Goal: Task Accomplishment & Management: Manage account settings

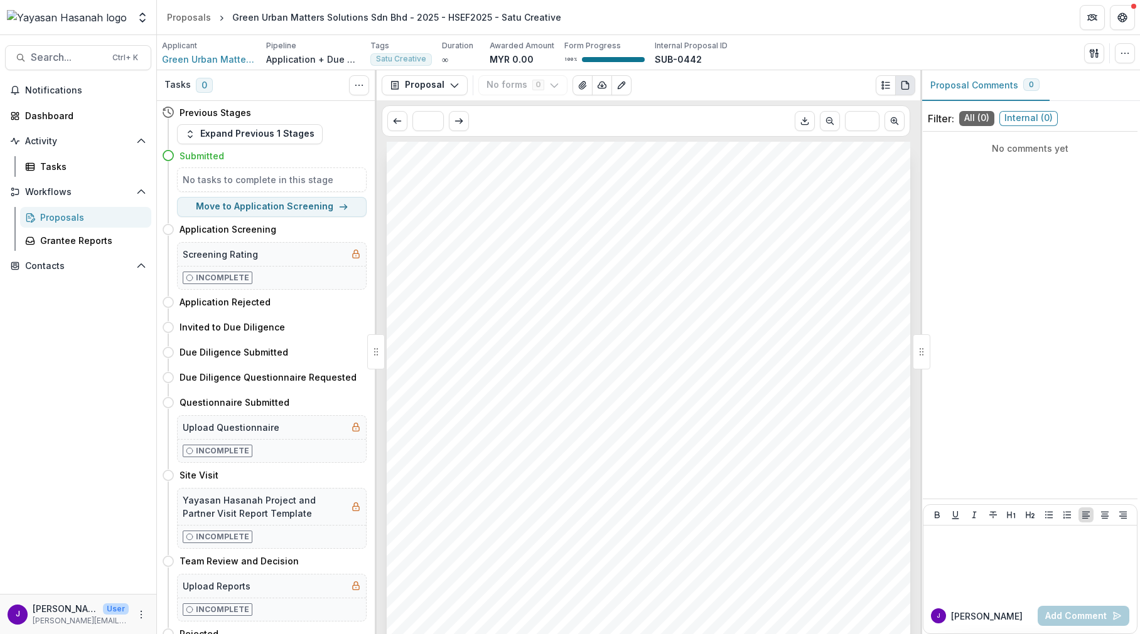
scroll to position [3245, 0]
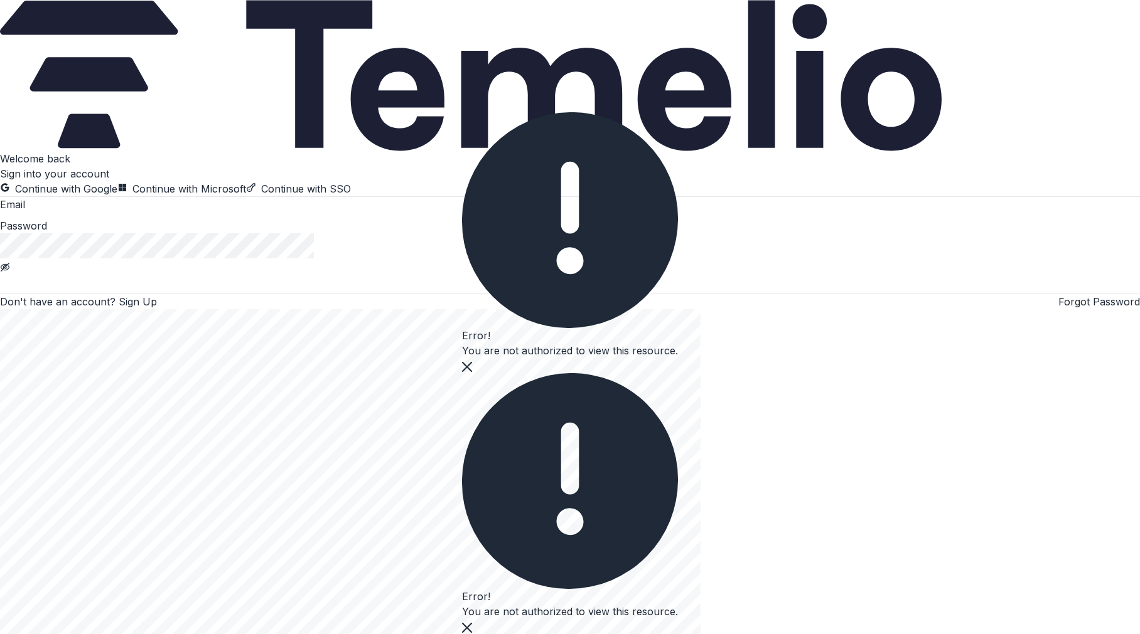
type input "**********"
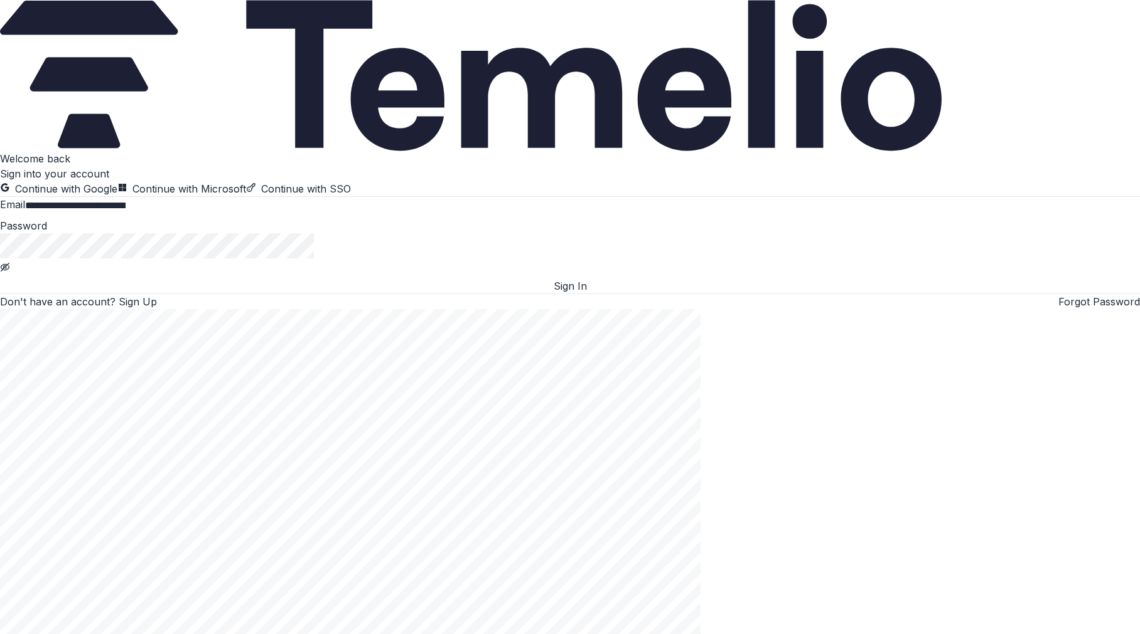
click at [274, 294] on button "Sign In" at bounding box center [570, 286] width 1140 height 15
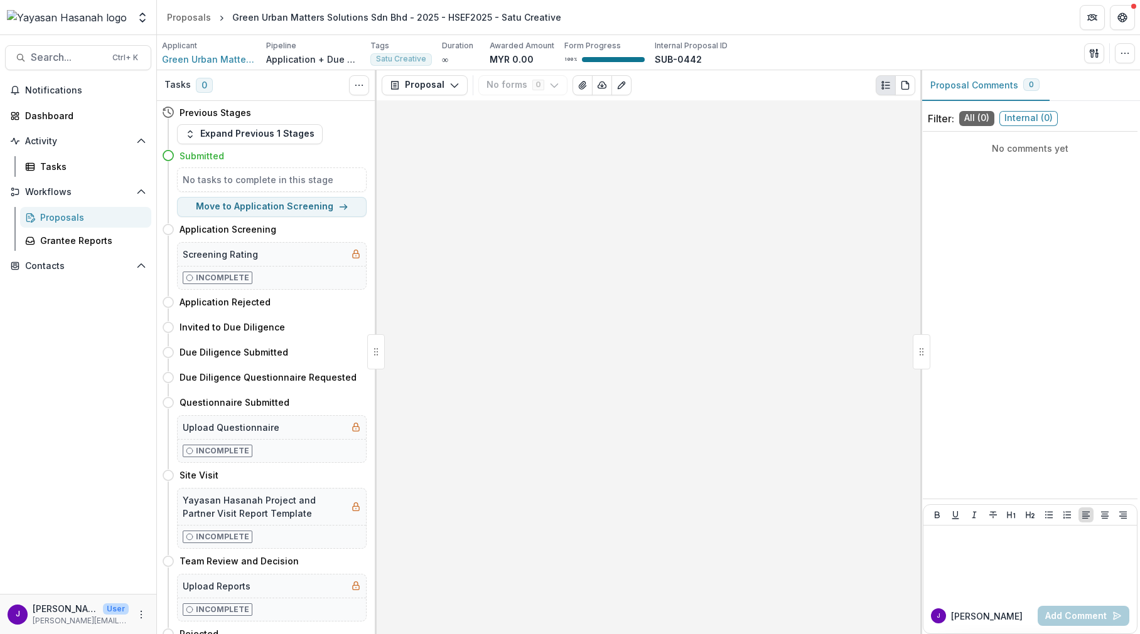
click at [711, 420] on div at bounding box center [648, 367] width 543 height 534
click at [84, 220] on div "Proposals" at bounding box center [90, 217] width 101 height 13
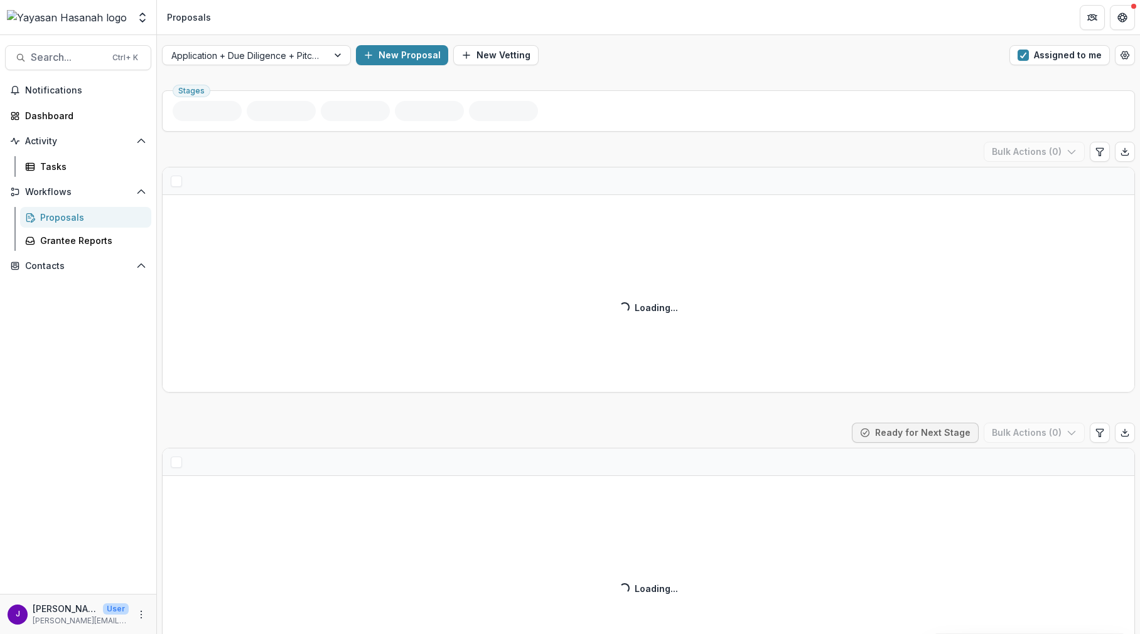
click at [1040, 57] on button "Assigned to me" at bounding box center [1059, 55] width 100 height 20
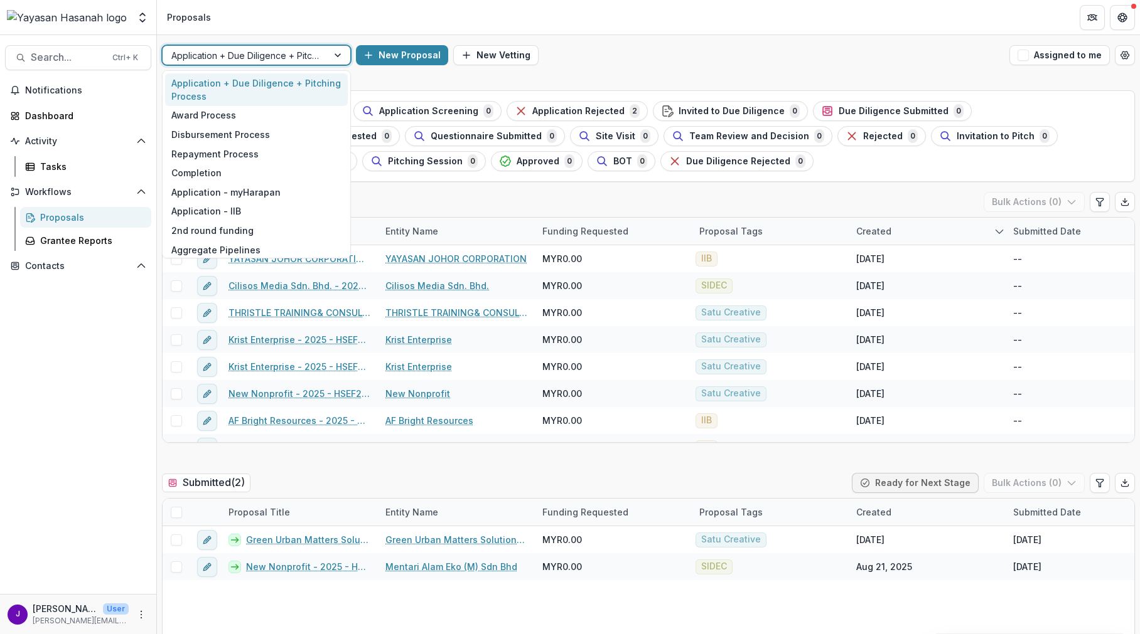
click at [304, 58] on div at bounding box center [244, 56] width 147 height 16
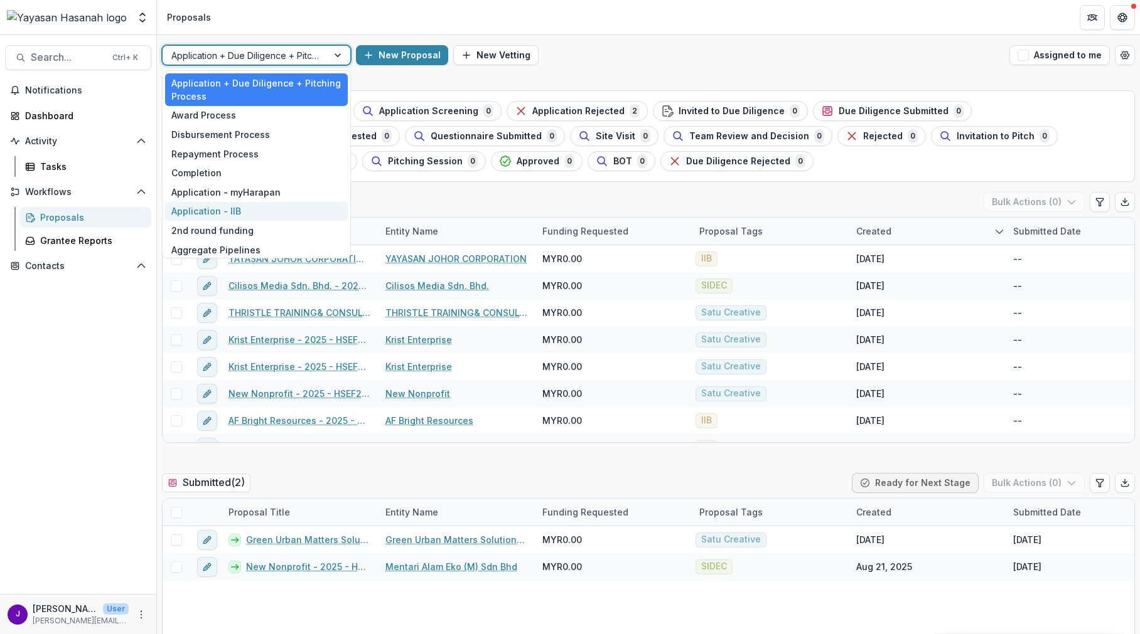
click at [282, 203] on div "Application - IIB" at bounding box center [256, 211] width 183 height 19
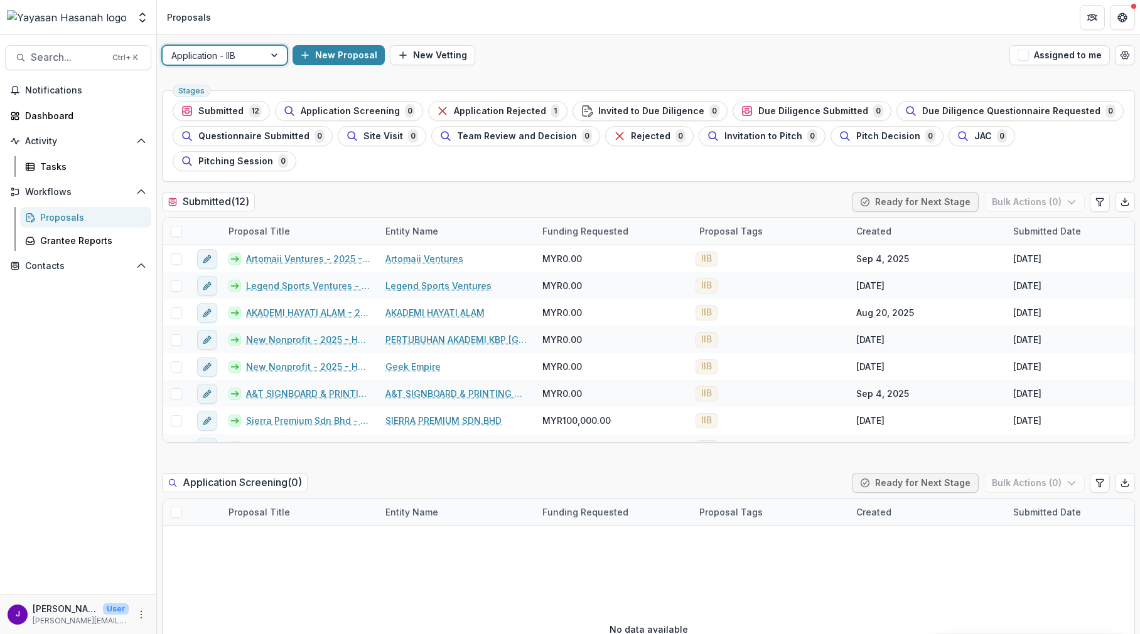
click at [237, 56] on div at bounding box center [213, 56] width 84 height 16
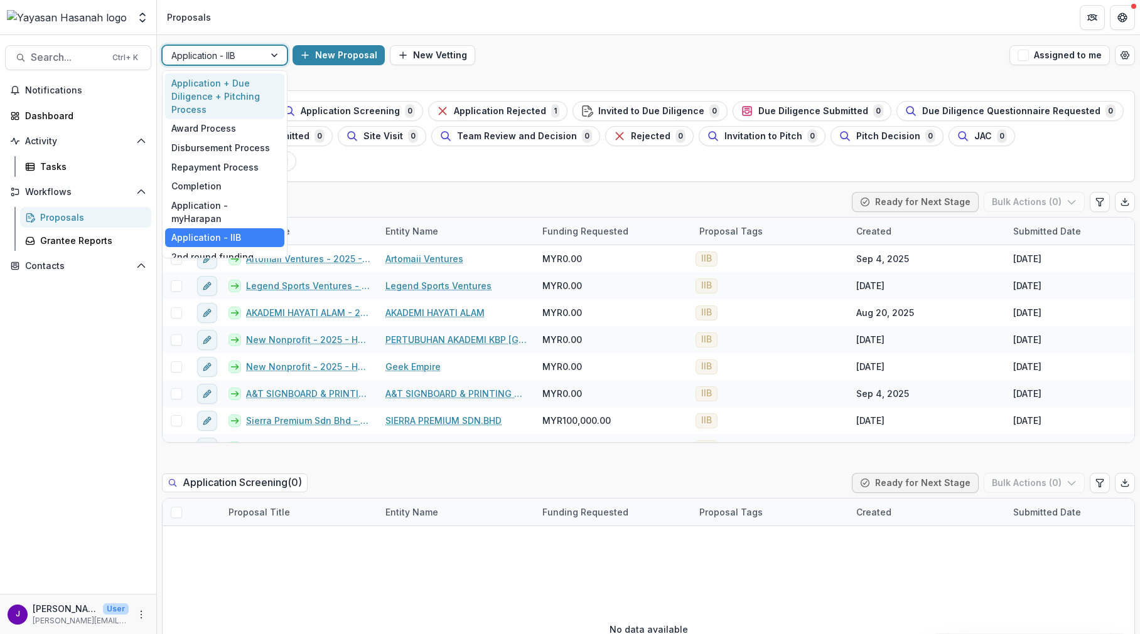
click at [238, 88] on div "Application + Due Diligence + Pitching Process" at bounding box center [224, 96] width 119 height 46
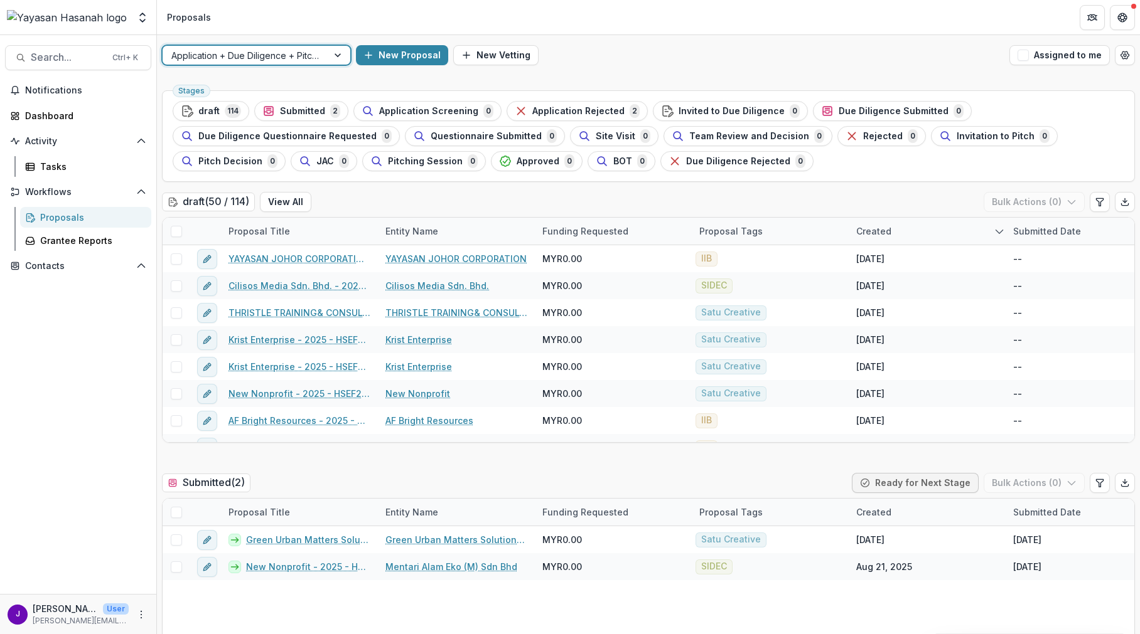
click at [238, 97] on div "Stages draft 114 Submitted 2 Application Screening 0 Application Rejected 2 Inv…" at bounding box center [648, 136] width 973 height 92
drag, startPoint x: 238, startPoint y: 97, endPoint x: 356, endPoint y: 95, distance: 118.0
click at [375, 94] on div "Stages draft 114 Submitted 2 Application Screening 0 Application Rejected 2 Inv…" at bounding box center [648, 136] width 973 height 92
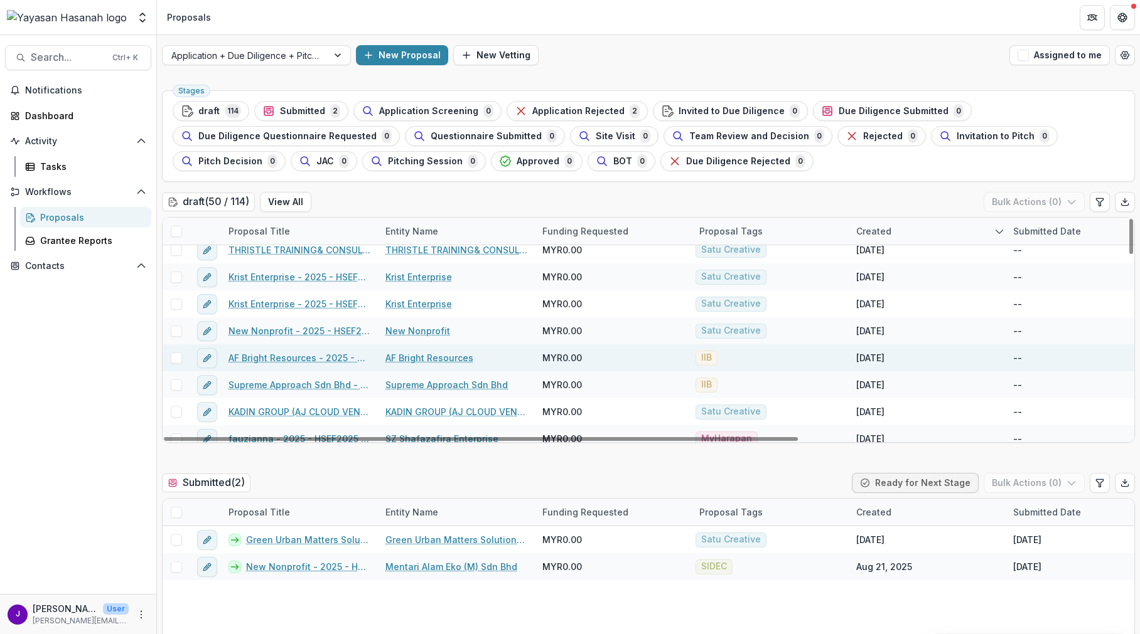
scroll to position [126, 0]
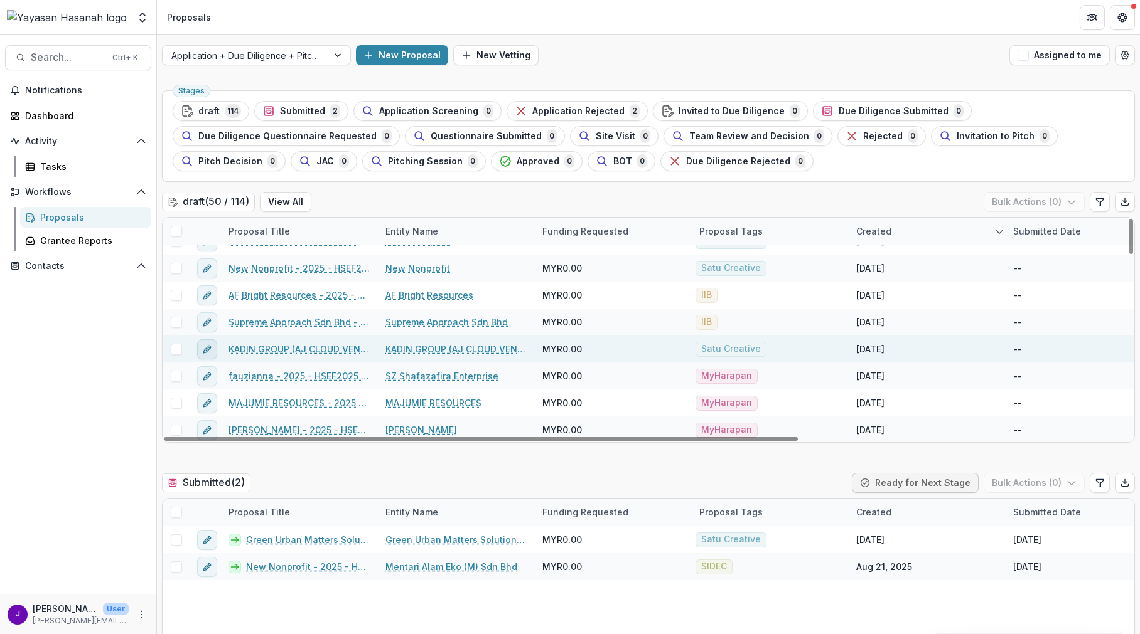
drag, startPoint x: 179, startPoint y: 323, endPoint x: 208, endPoint y: 340, distance: 33.5
click at [179, 323] on span at bounding box center [176, 322] width 11 height 11
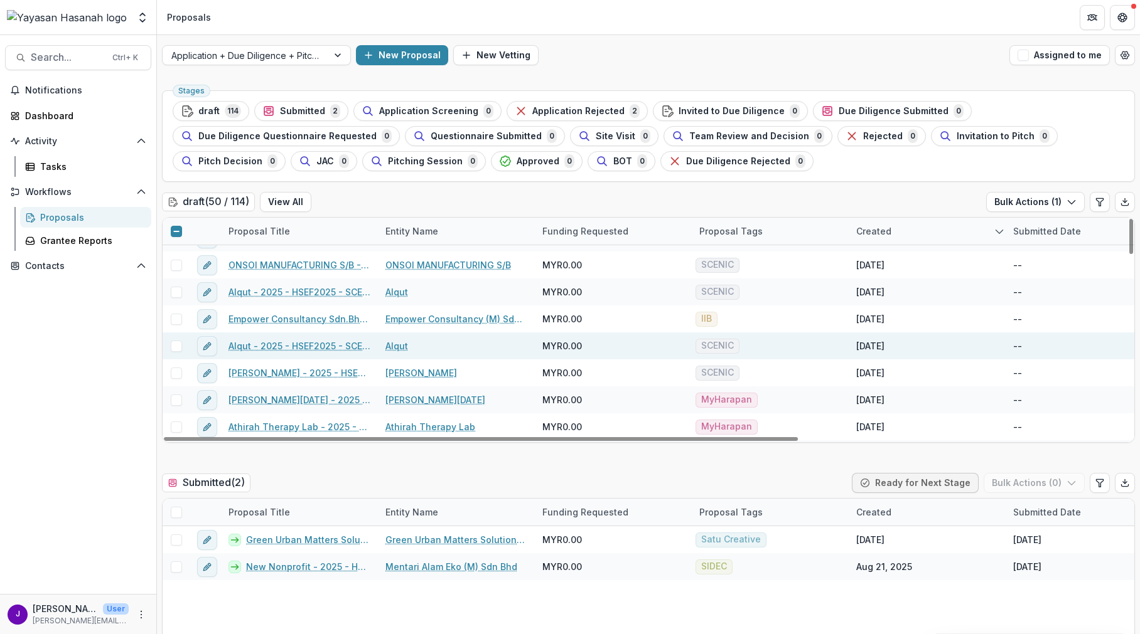
scroll to position [690, 0]
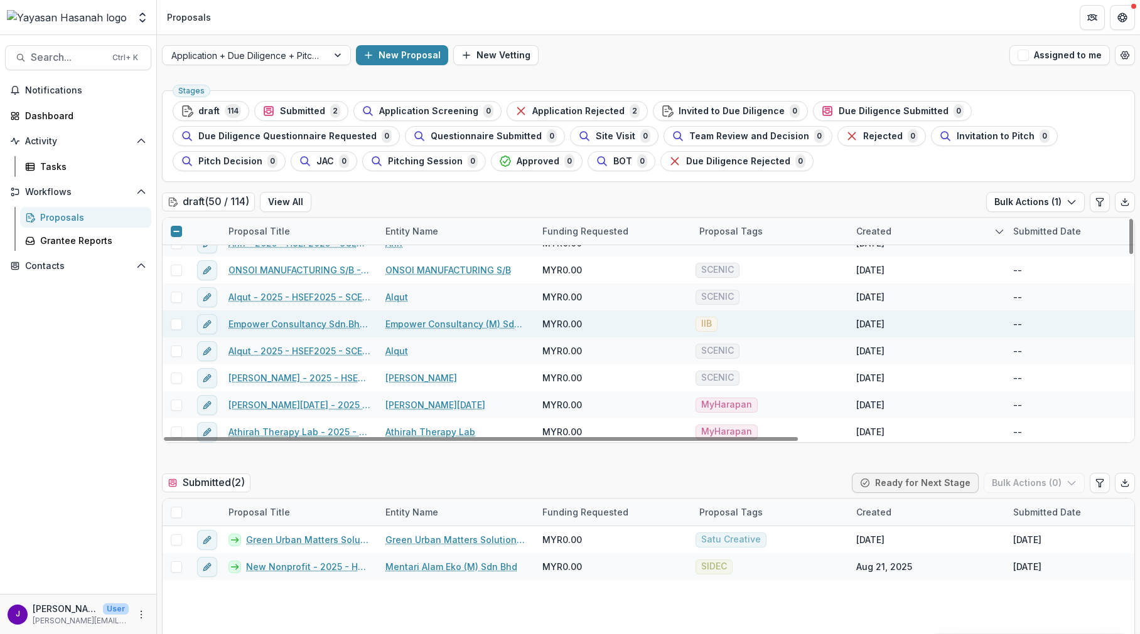
click at [179, 326] on span at bounding box center [176, 324] width 11 height 11
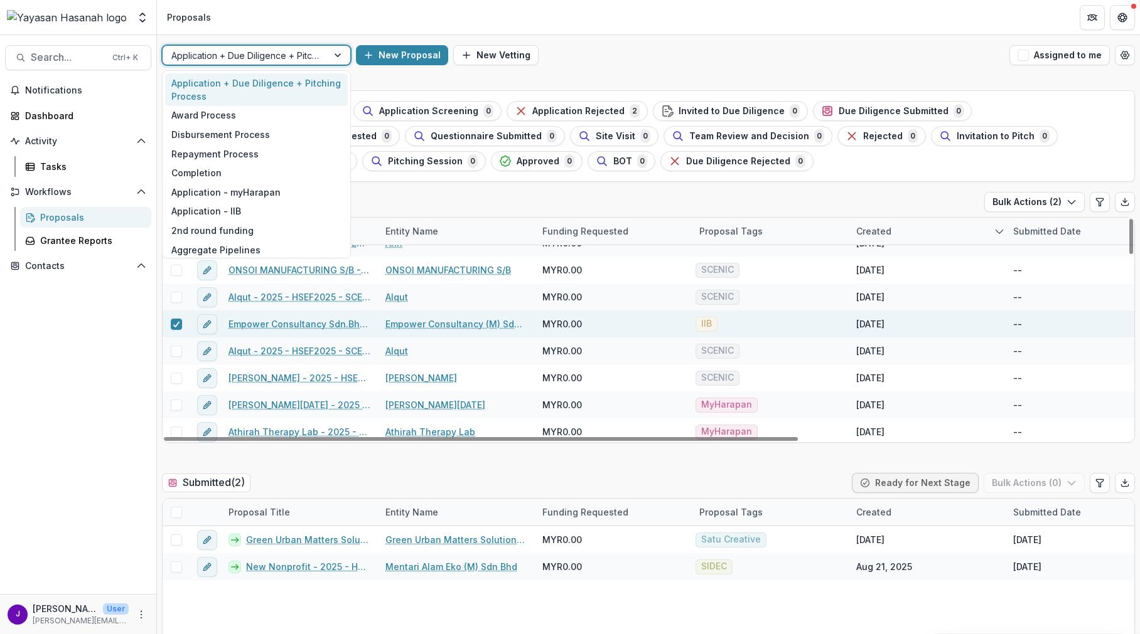
click at [232, 55] on div at bounding box center [244, 56] width 147 height 16
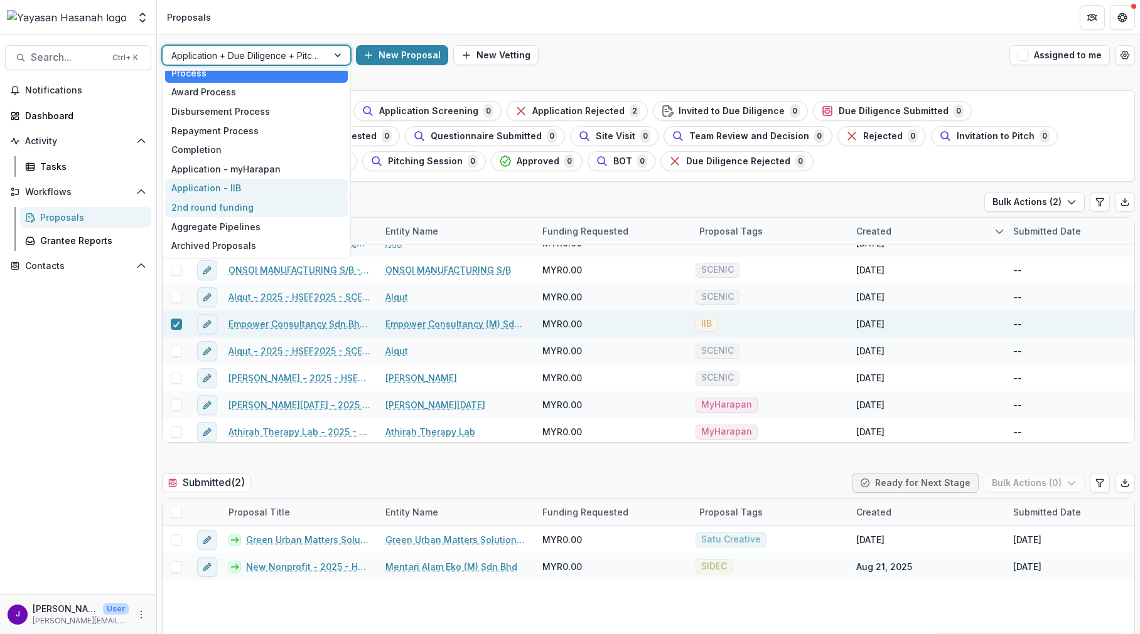
scroll to position [0, 0]
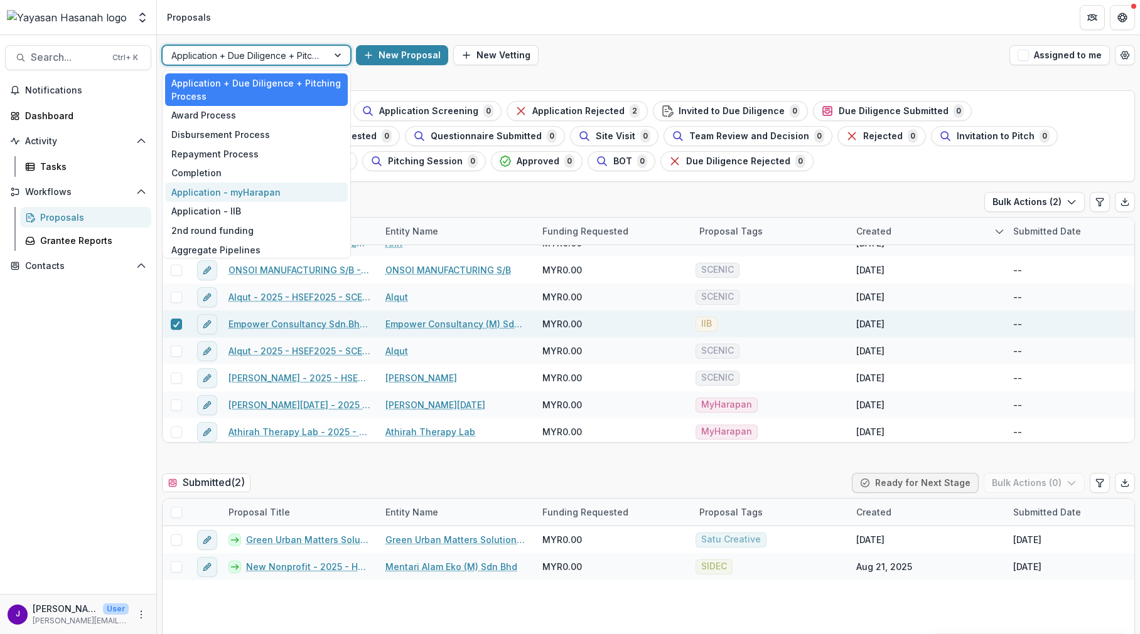
click at [451, 203] on div "draft ( 50 / 114 ) View All Bulk Actions ( 2 )" at bounding box center [648, 204] width 973 height 25
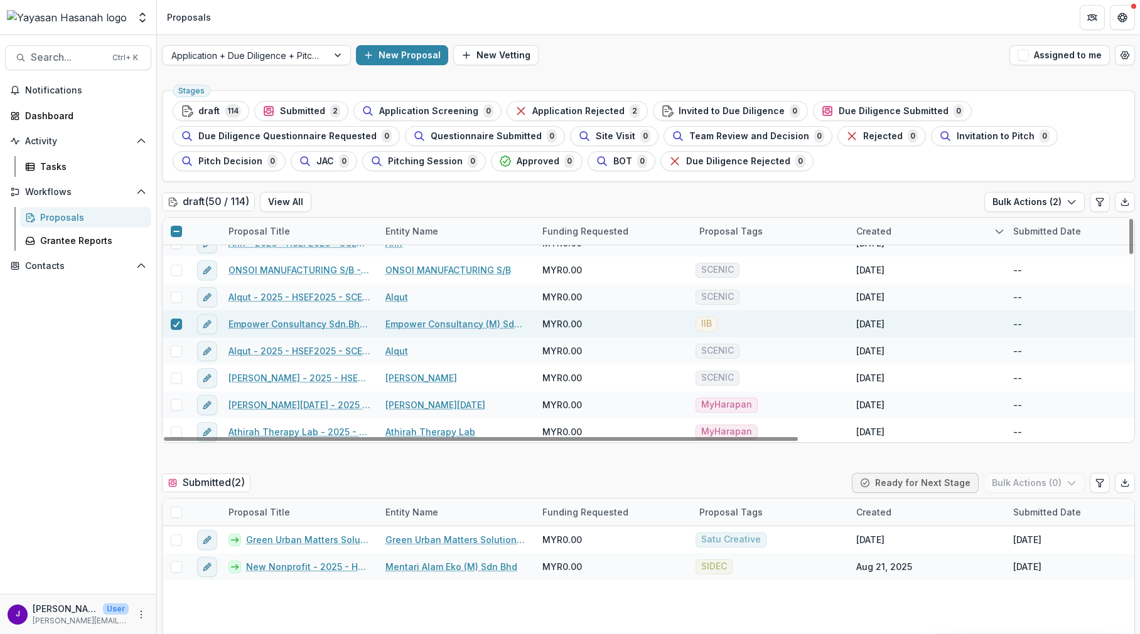
click at [177, 228] on icon at bounding box center [177, 232] width 8 height 8
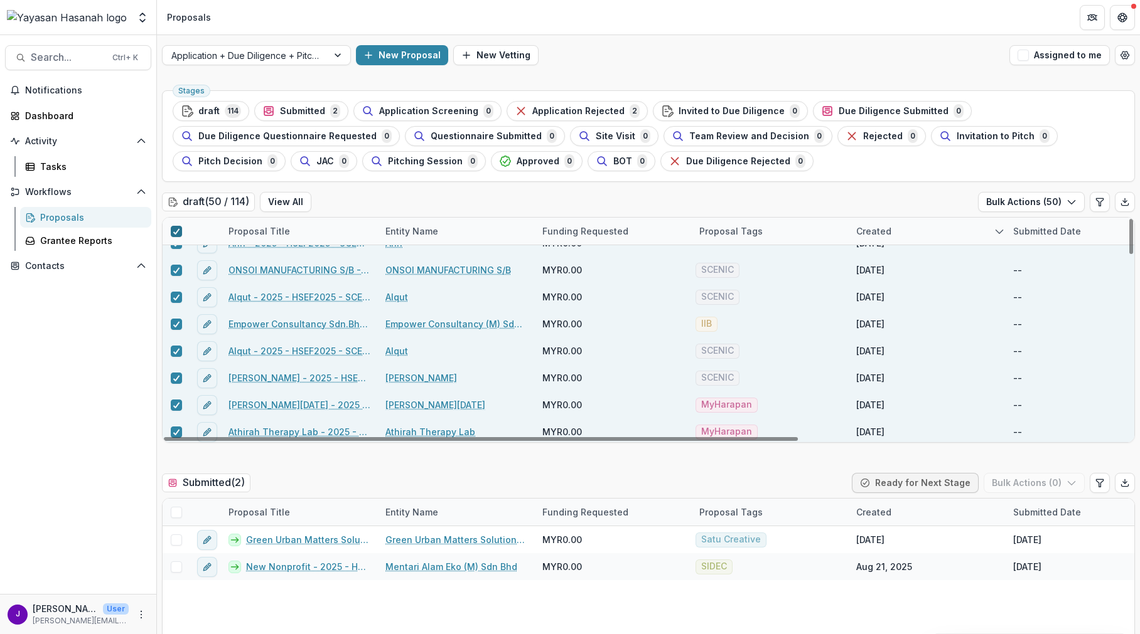
click at [719, 233] on div "Proposal Tags" at bounding box center [731, 231] width 78 height 13
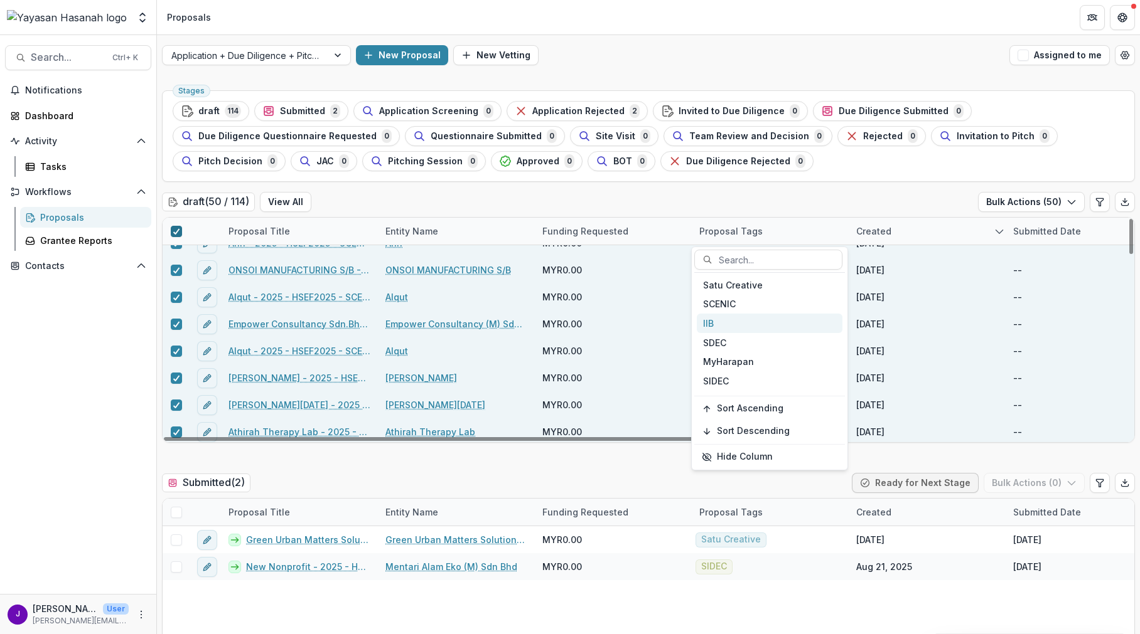
click at [737, 322] on div "IIB" at bounding box center [770, 323] width 146 height 19
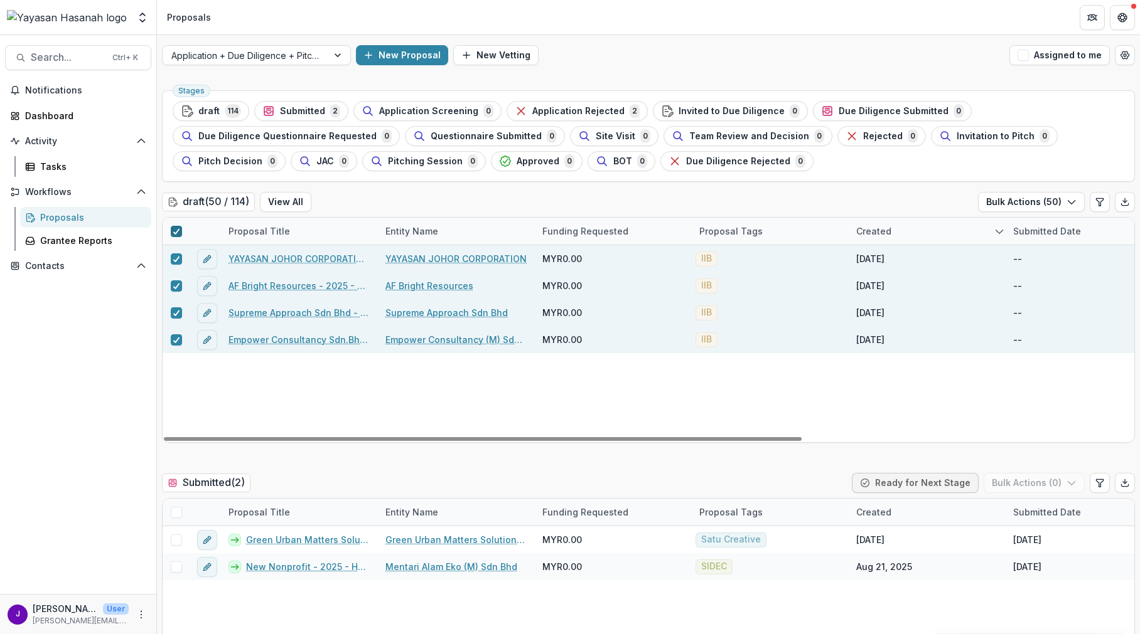
click at [539, 207] on div "draft ( 50 / 114 ) View All Bulk Actions ( 50 )" at bounding box center [648, 204] width 973 height 25
drag, startPoint x: 174, startPoint y: 233, endPoint x: 259, endPoint y: 297, distance: 105.8
click at [175, 233] on polyline at bounding box center [176, 231] width 6 height 5
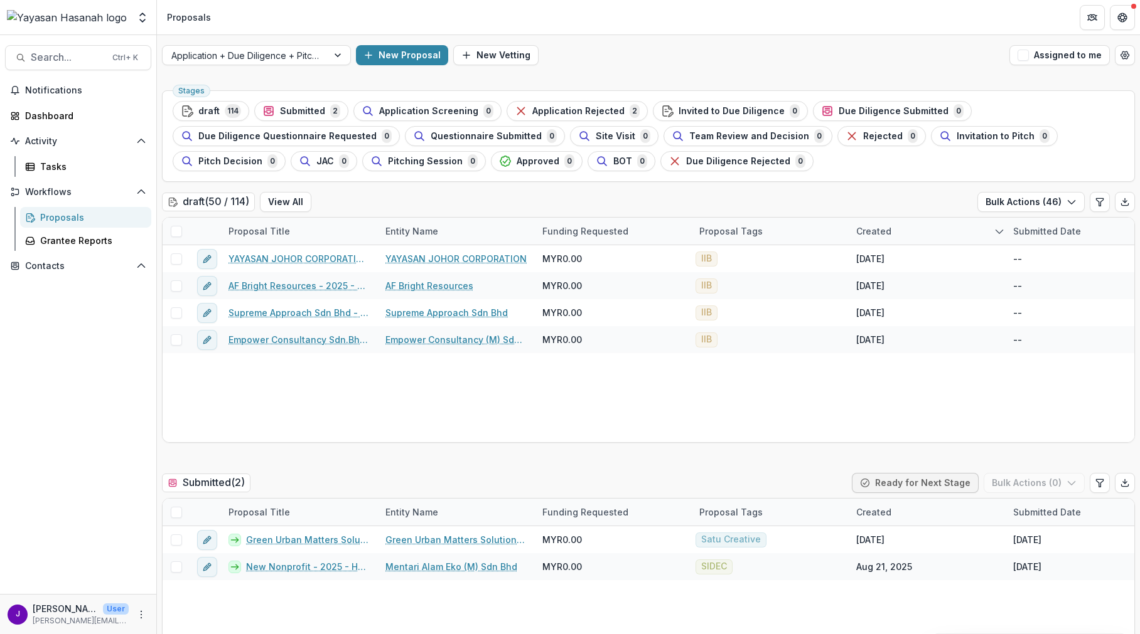
click at [192, 201] on h2 "draft ( 50 / 114 )" at bounding box center [208, 202] width 93 height 18
click at [284, 201] on button "View All" at bounding box center [285, 202] width 51 height 20
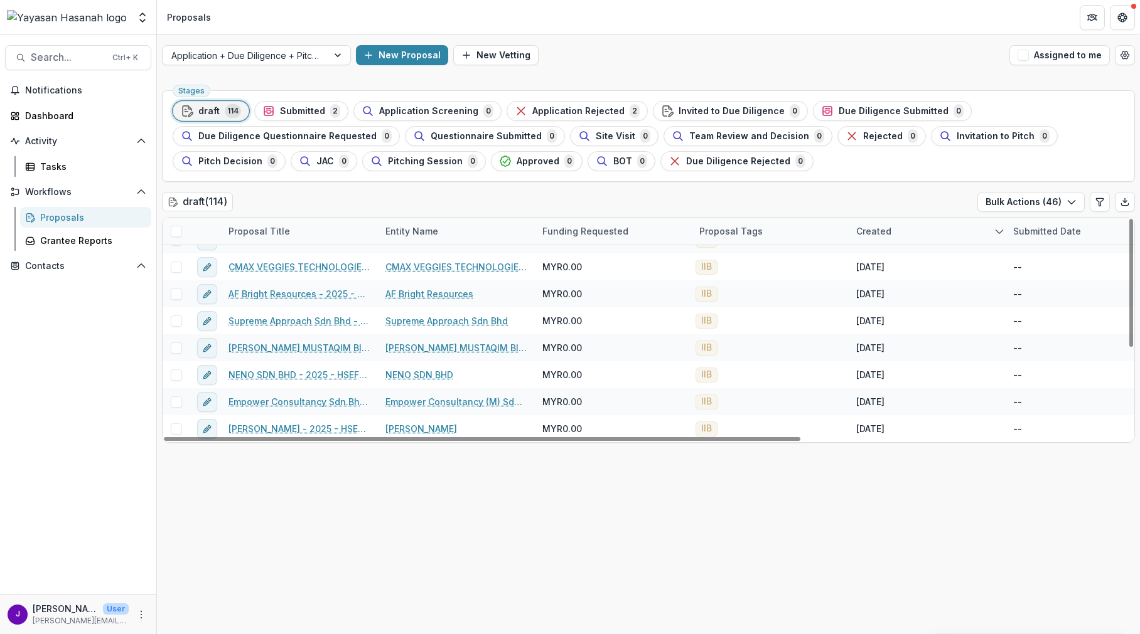
scroll to position [91, 0]
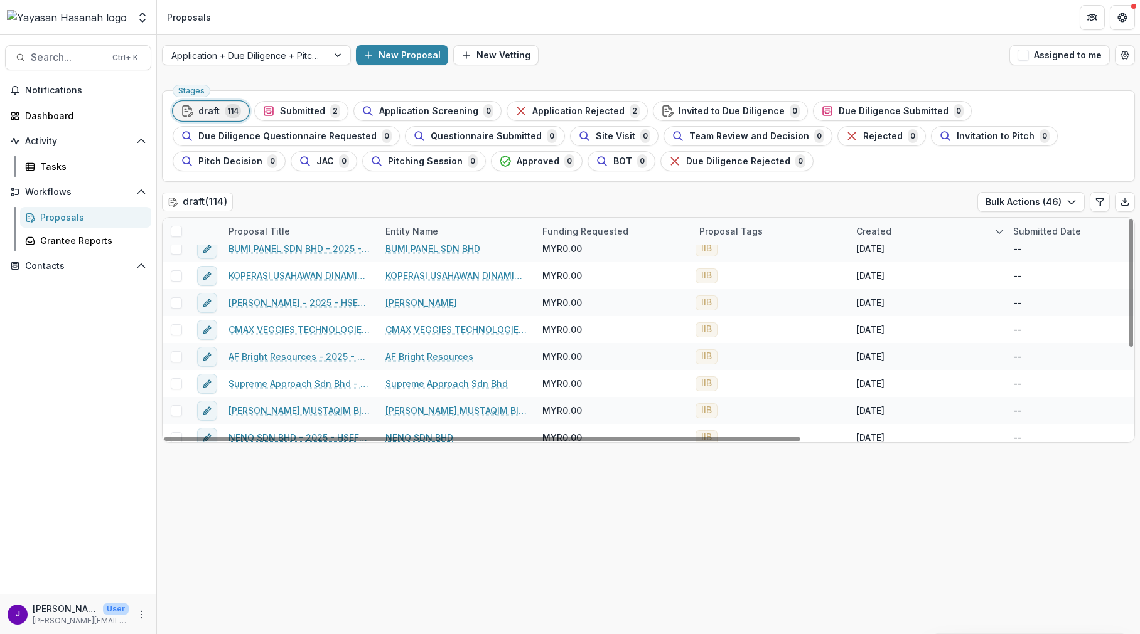
click at [178, 234] on span at bounding box center [176, 231] width 11 height 11
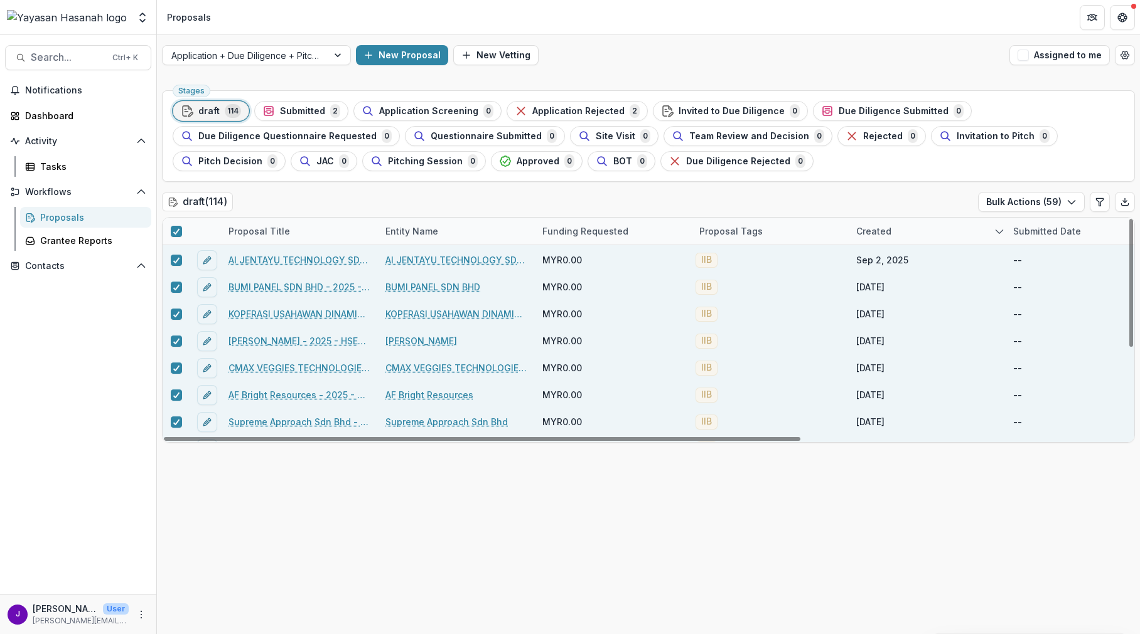
scroll to position [0, 0]
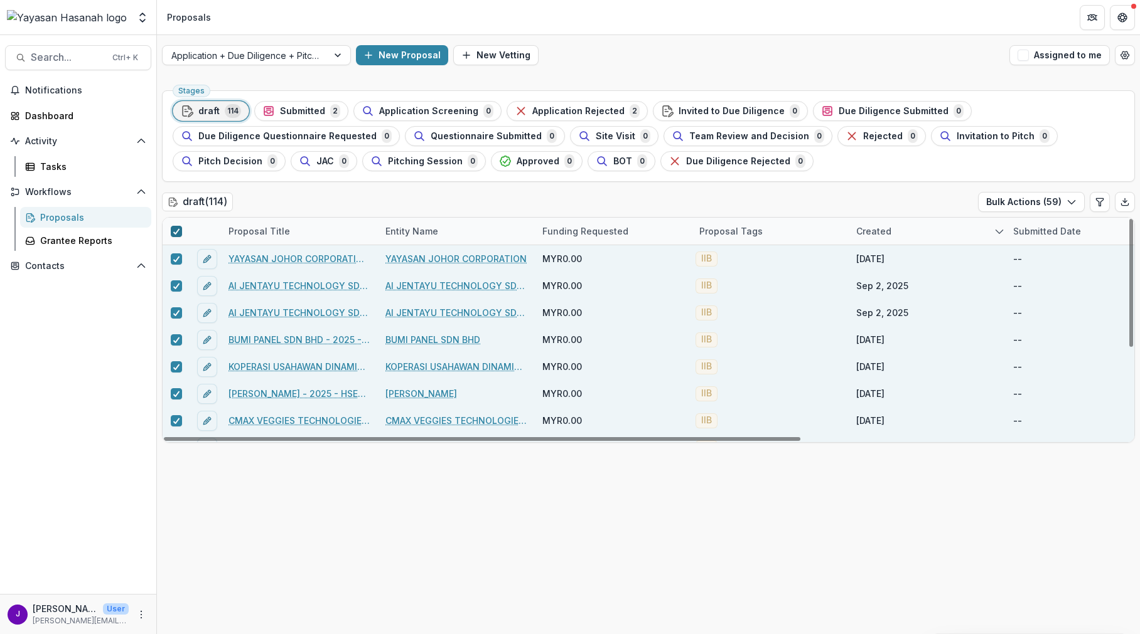
click at [174, 230] on icon at bounding box center [177, 231] width 8 height 6
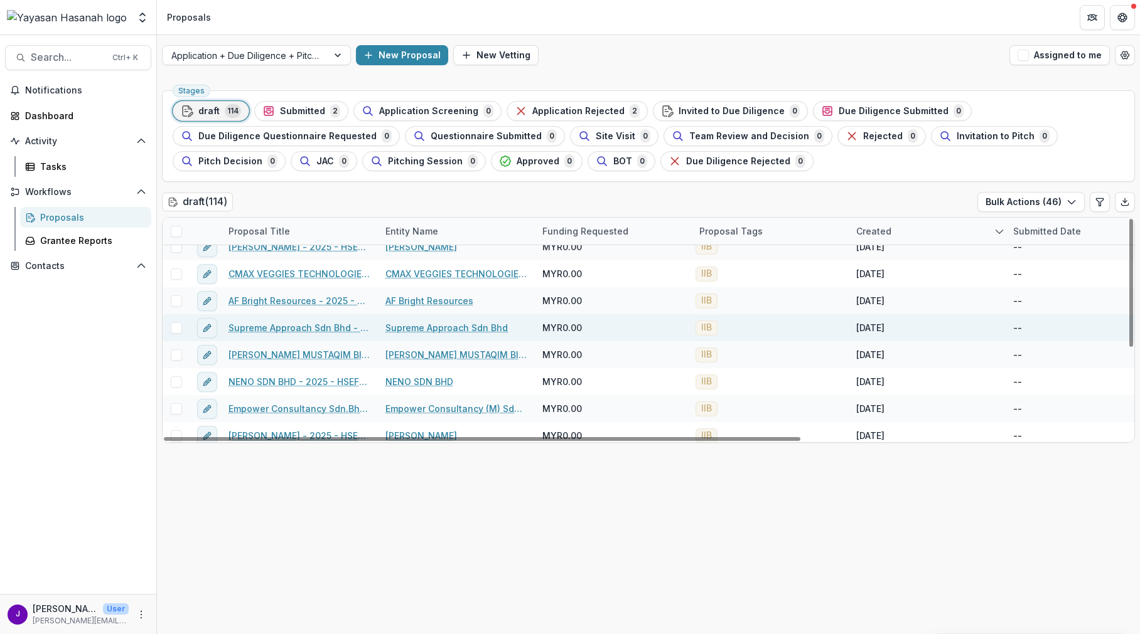
scroll to position [154, 0]
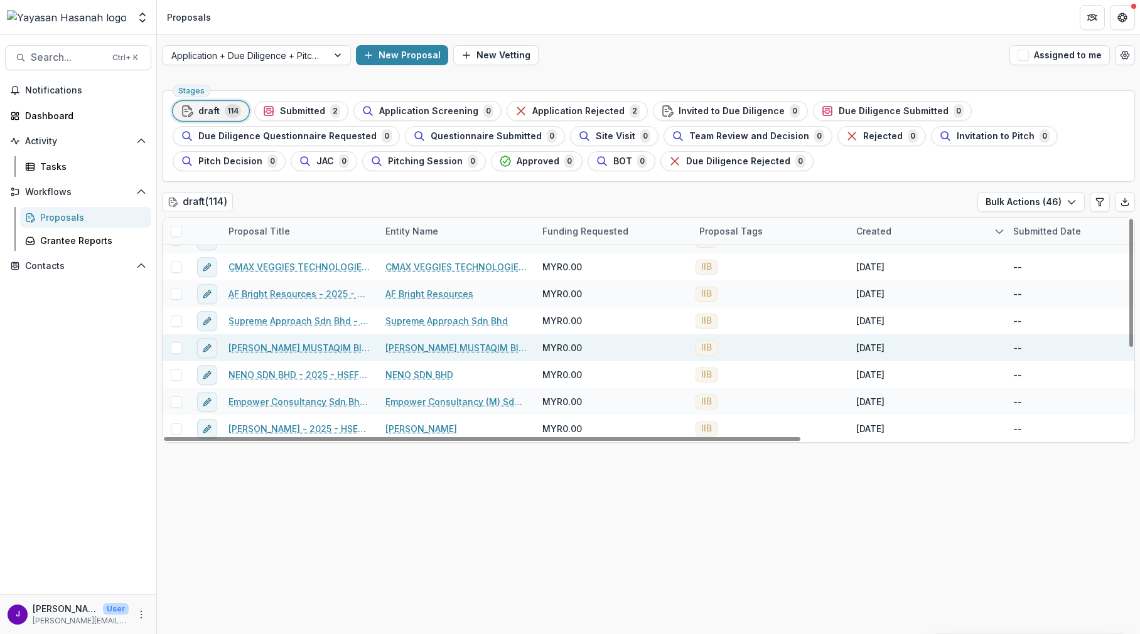
click at [179, 347] on span at bounding box center [176, 348] width 11 height 11
drag, startPoint x: 174, startPoint y: 343, endPoint x: 181, endPoint y: 353, distance: 12.2
click at [174, 343] on div at bounding box center [177, 348] width 8 height 10
click at [179, 347] on span at bounding box center [176, 348] width 11 height 11
click at [1024, 203] on button "Bulk Actions ( 47 )" at bounding box center [1031, 202] width 107 height 20
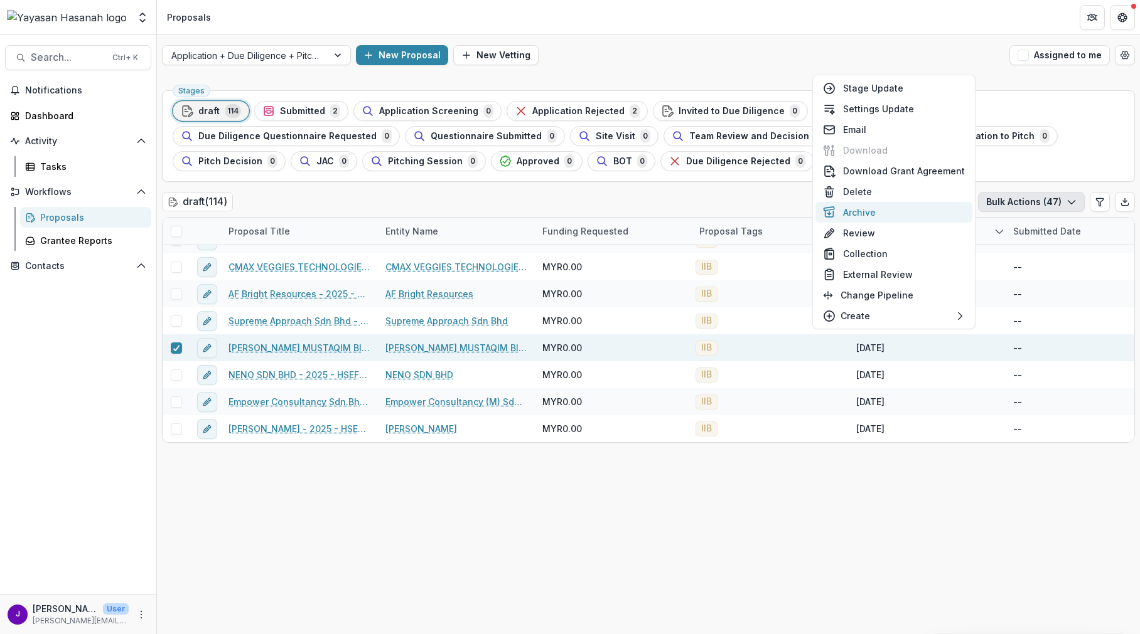
click at [874, 203] on button "Archive" at bounding box center [893, 212] width 157 height 21
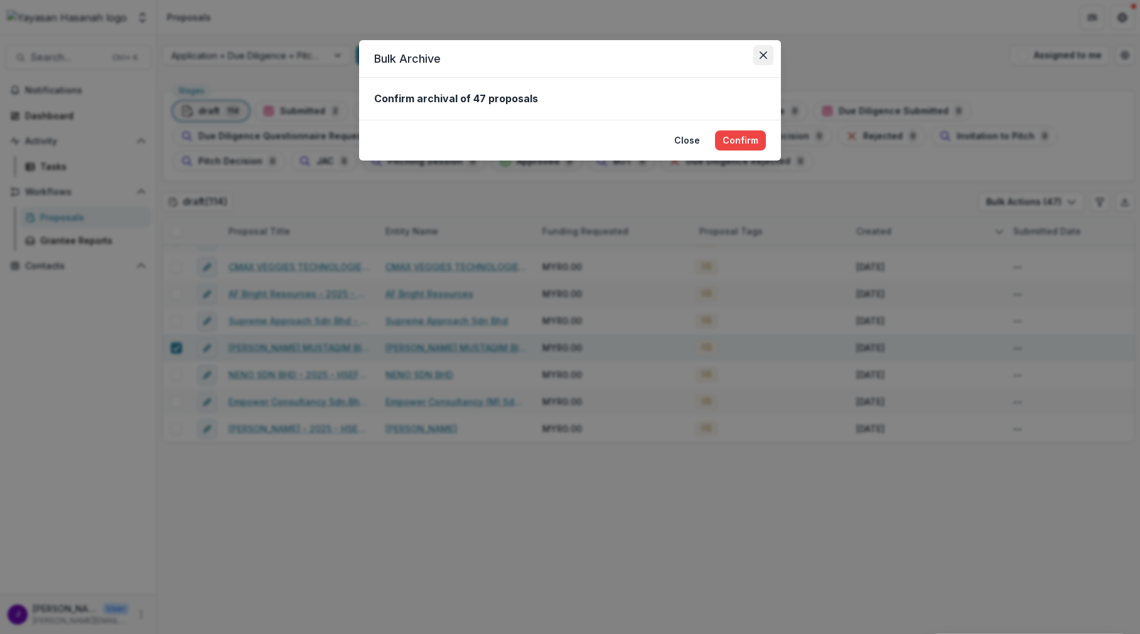
click at [765, 61] on button "Close" at bounding box center [763, 55] width 20 height 20
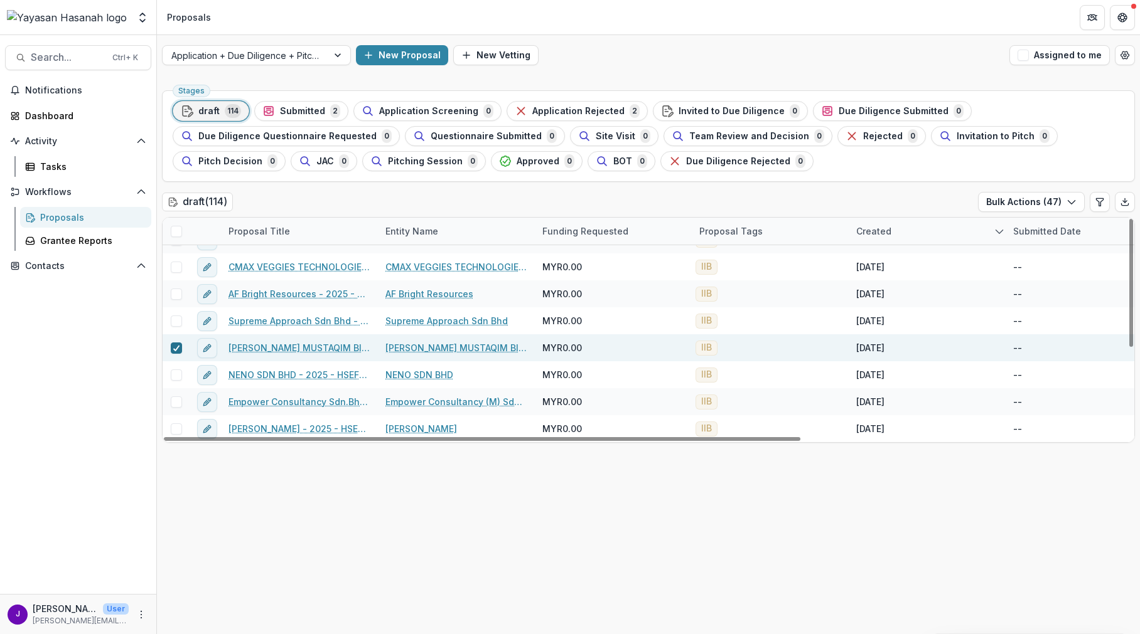
click at [178, 350] on icon at bounding box center [177, 348] width 8 height 6
click at [1020, 206] on button "Bulk Actions ( 46 )" at bounding box center [1030, 202] width 107 height 20
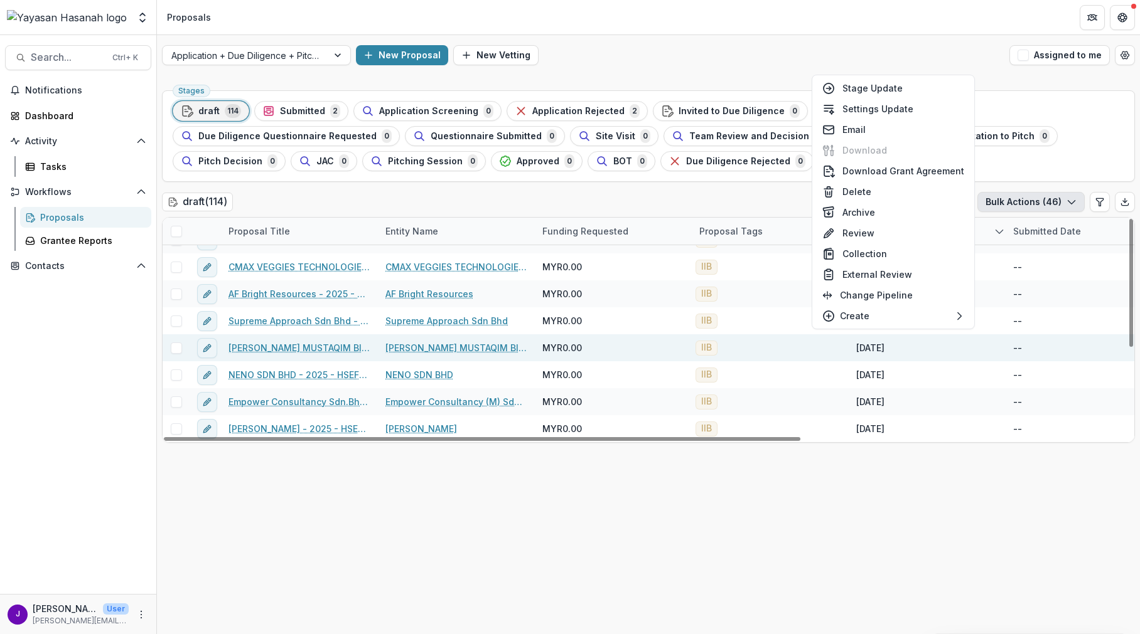
click at [1020, 206] on button "Bulk Actions ( 46 )" at bounding box center [1030, 202] width 107 height 20
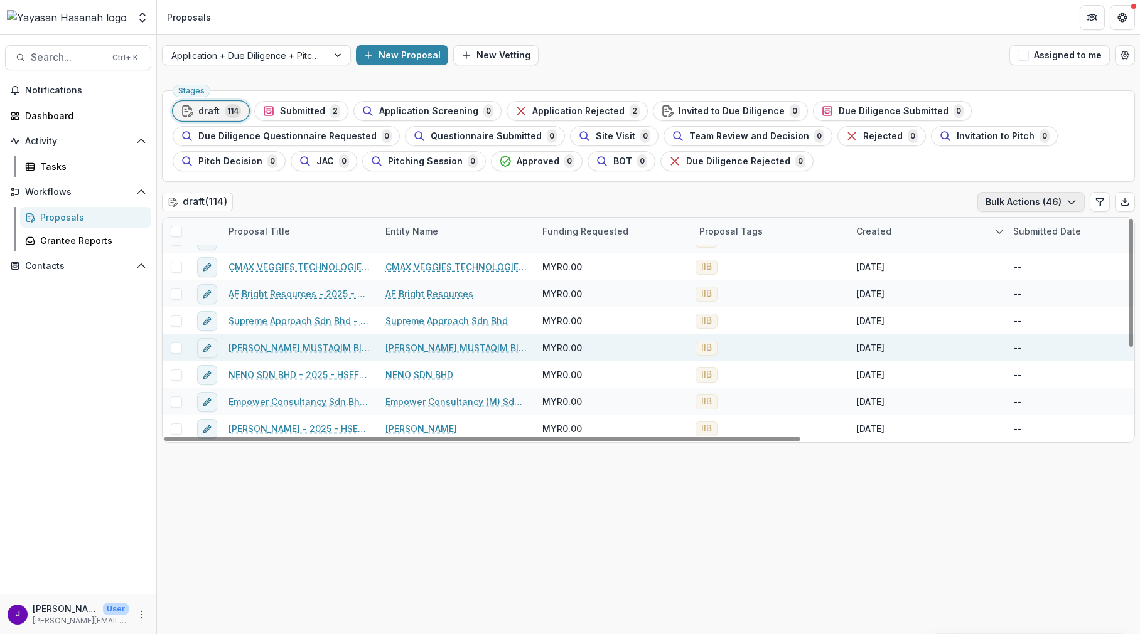
click at [1062, 206] on button "Bulk Actions ( 46 )" at bounding box center [1030, 202] width 107 height 20
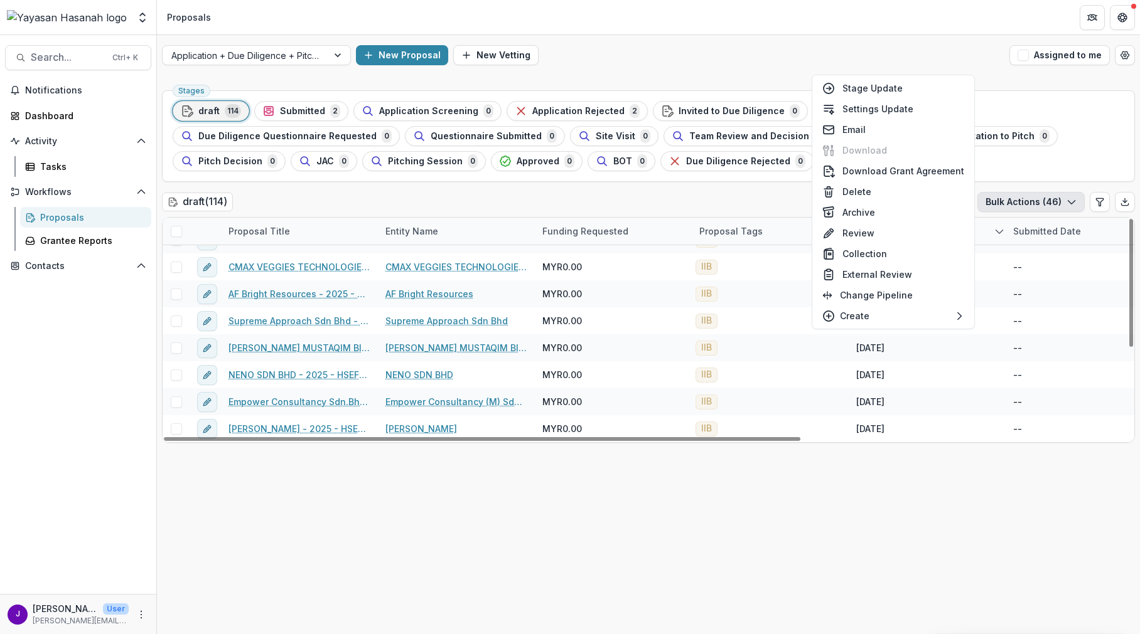
click at [174, 350] on span at bounding box center [176, 348] width 11 height 11
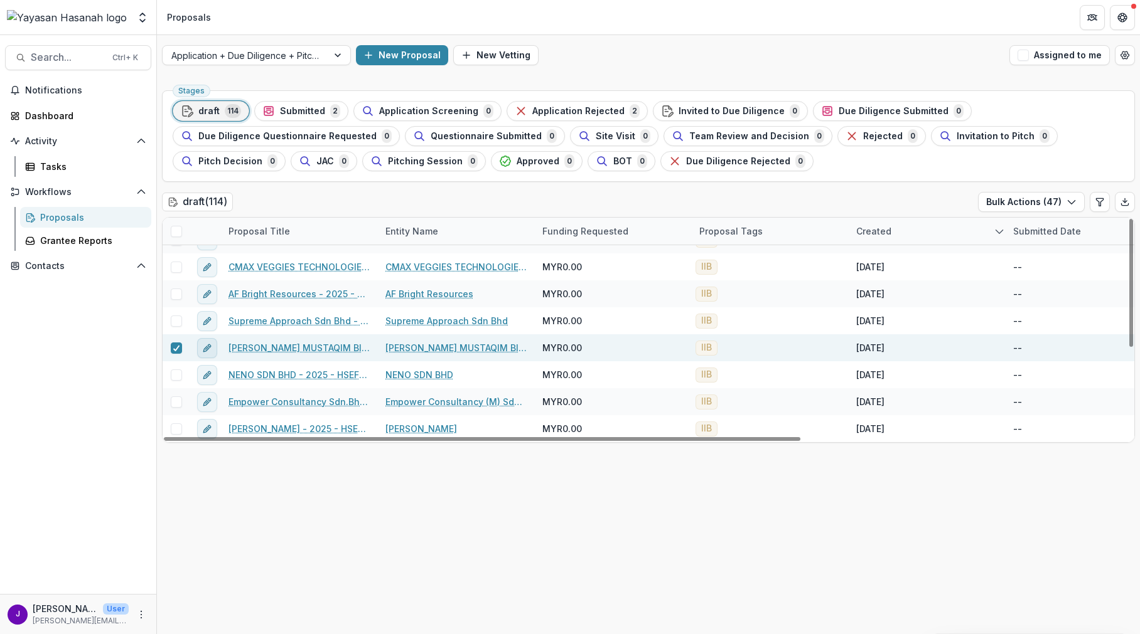
click at [201, 347] on button "edit" at bounding box center [207, 348] width 20 height 20
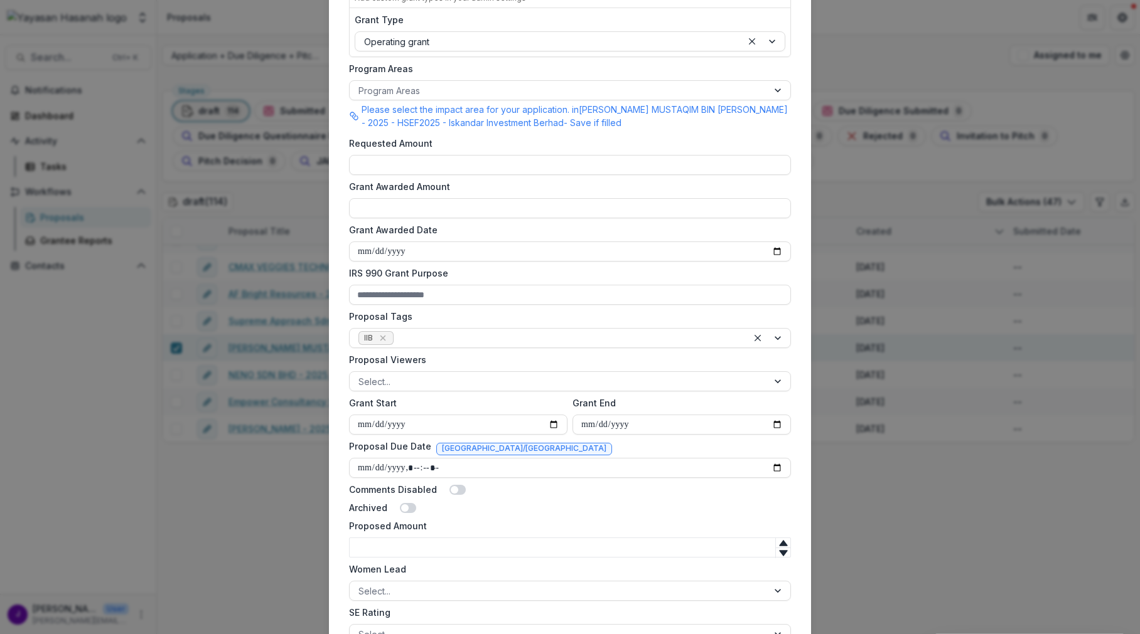
scroll to position [0, 0]
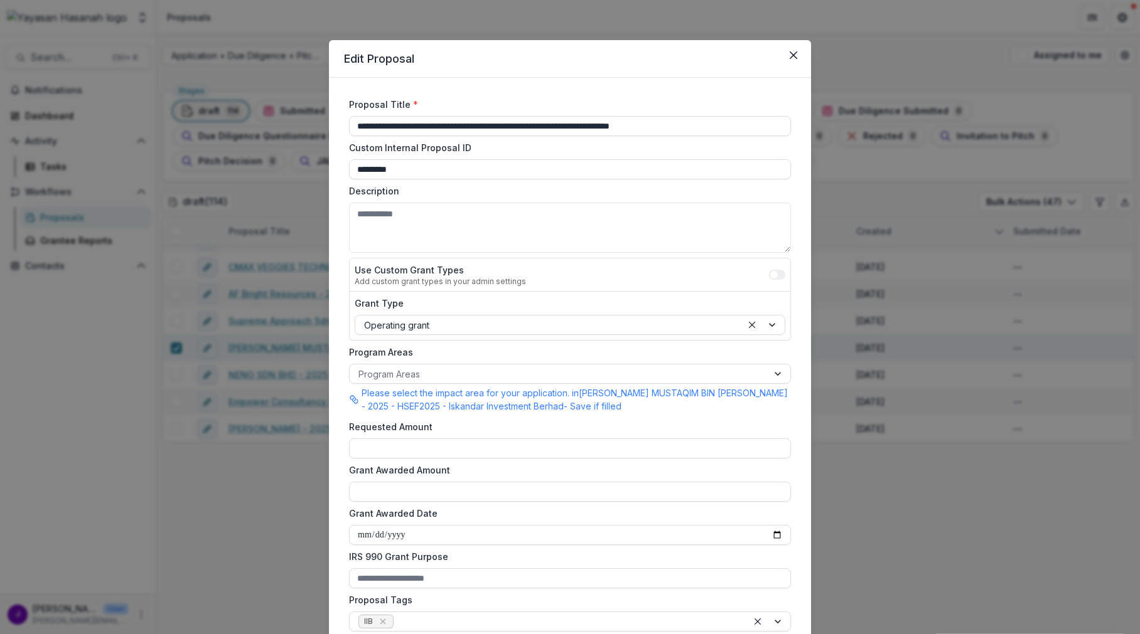
drag, startPoint x: 793, startPoint y: 56, endPoint x: 784, endPoint y: 74, distance: 19.9
click at [794, 56] on icon "Close" at bounding box center [793, 55] width 8 height 8
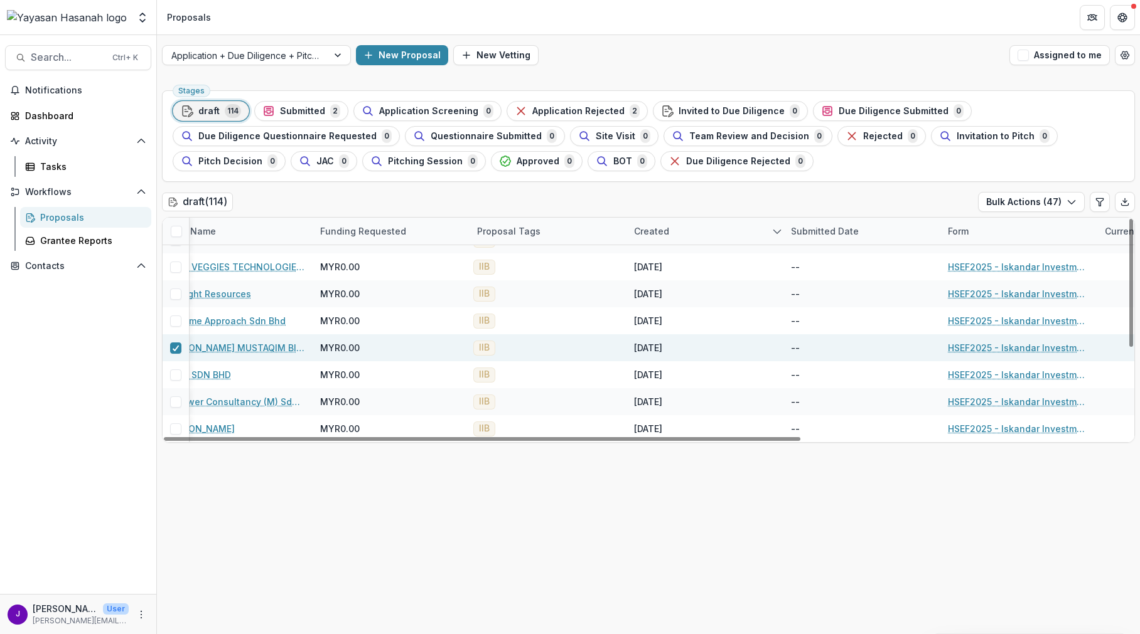
scroll to position [154, 0]
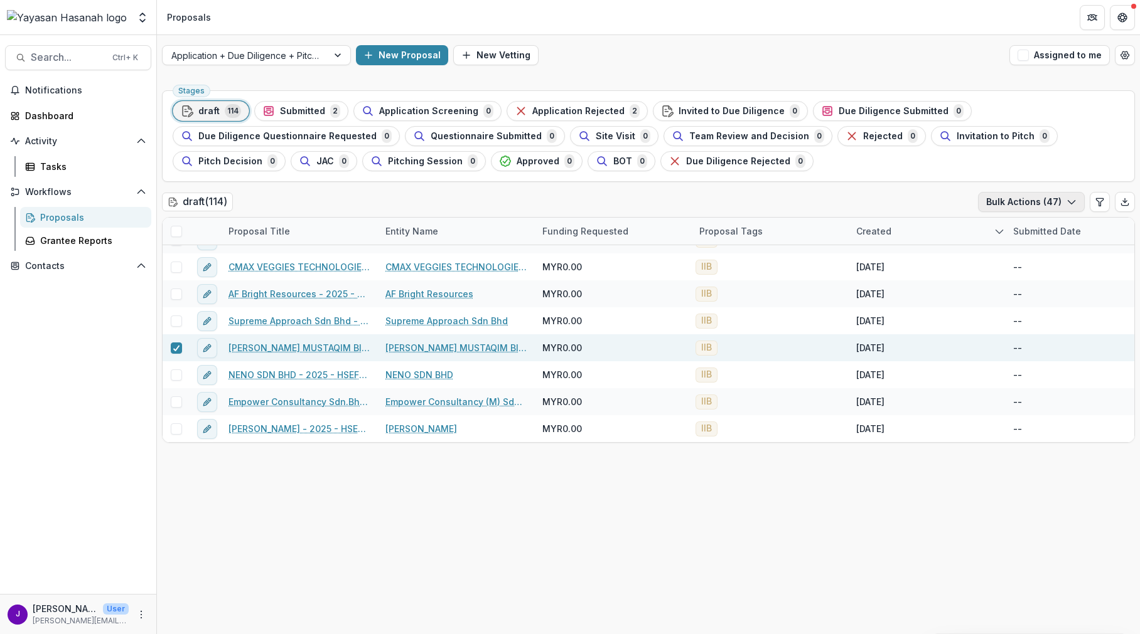
click at [1074, 203] on icon "button" at bounding box center [1071, 202] width 10 height 10
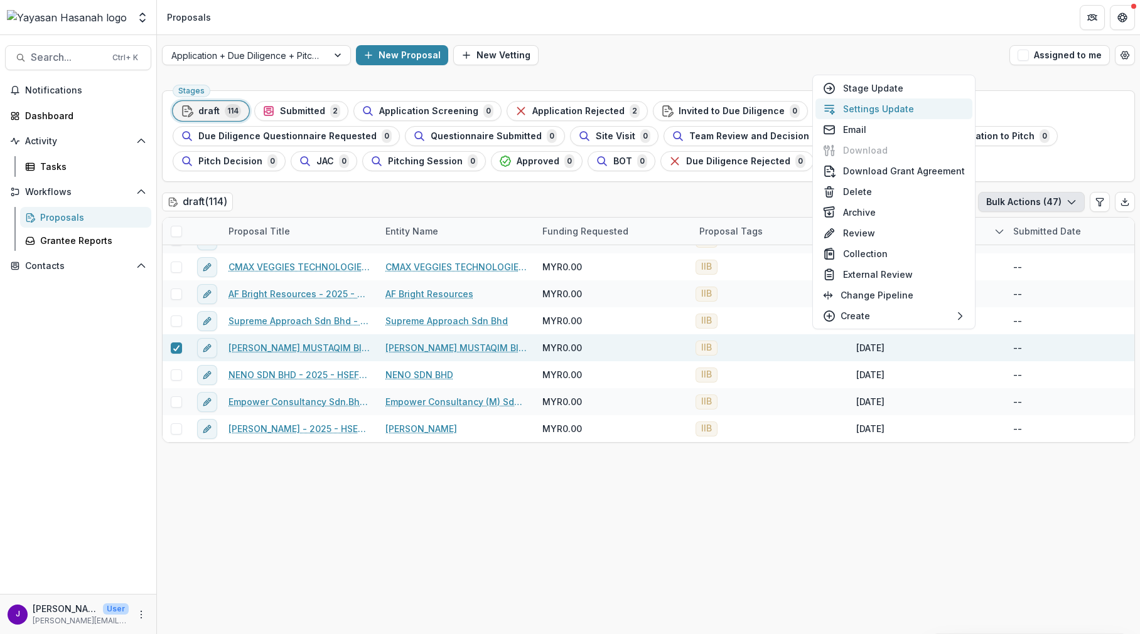
click at [890, 111] on button "Settings Update" at bounding box center [893, 109] width 157 height 21
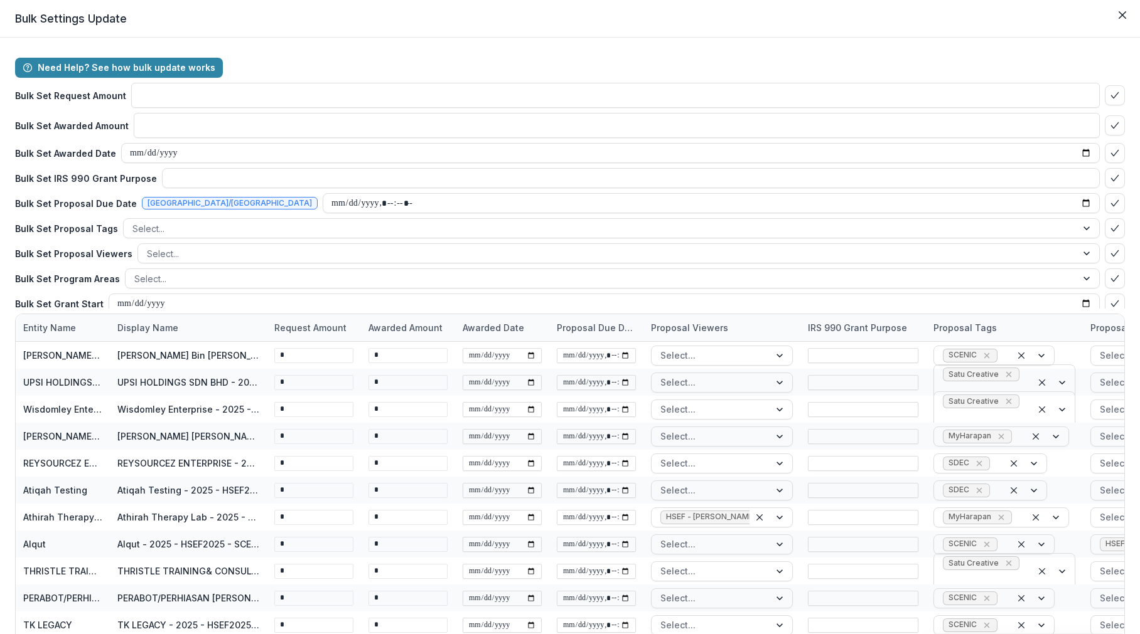
type input "****"
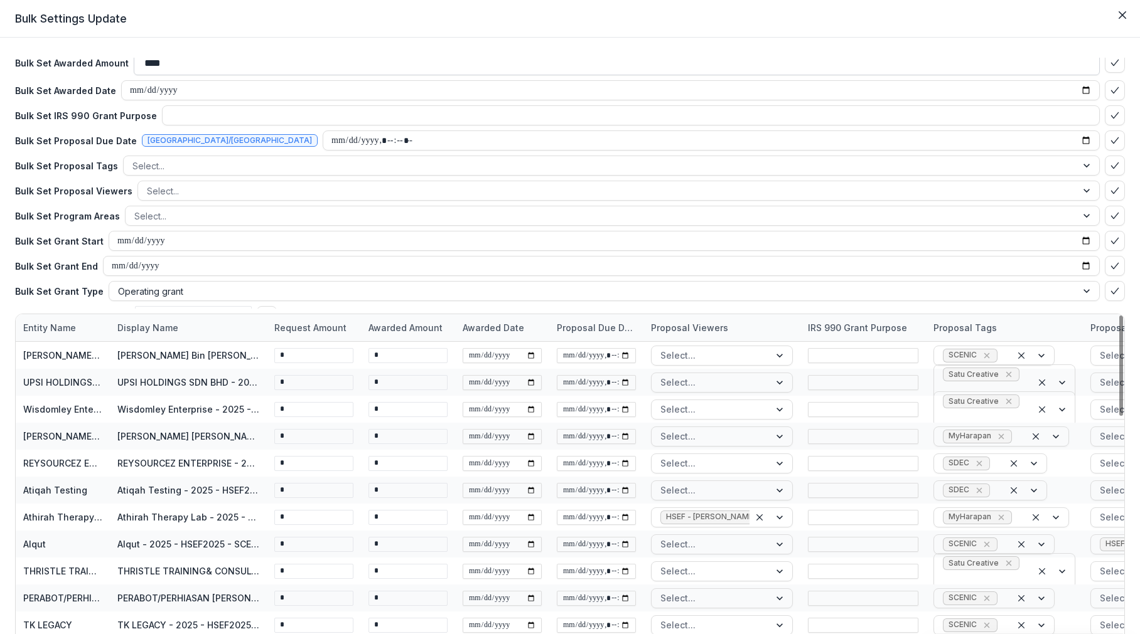
scroll to position [126, 0]
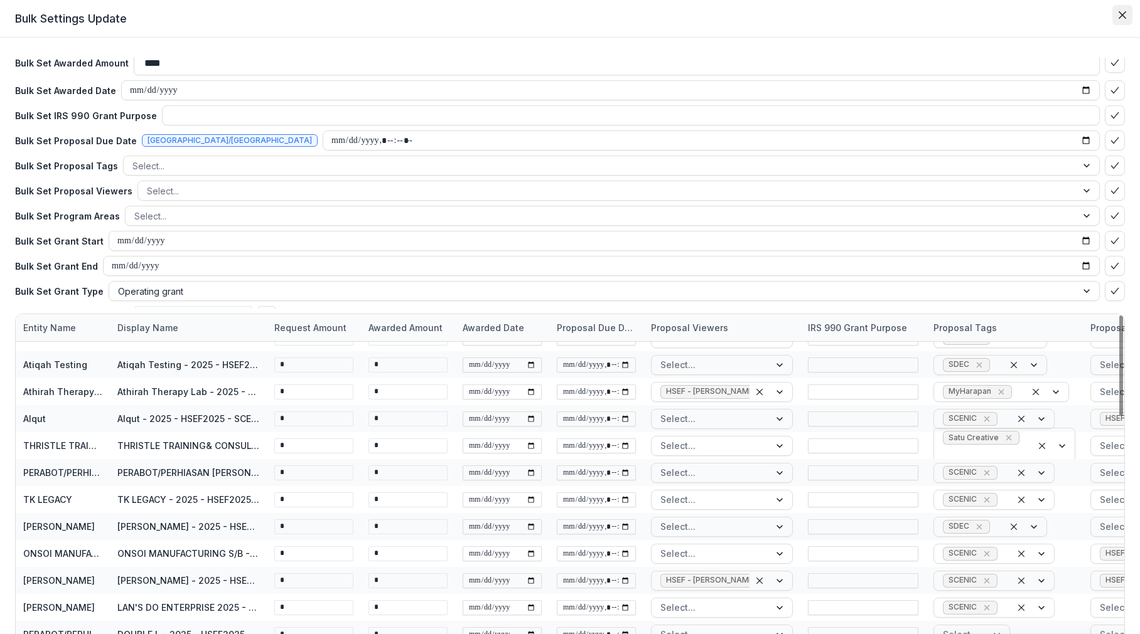
click at [1120, 16] on icon "Close" at bounding box center [1122, 15] width 8 height 8
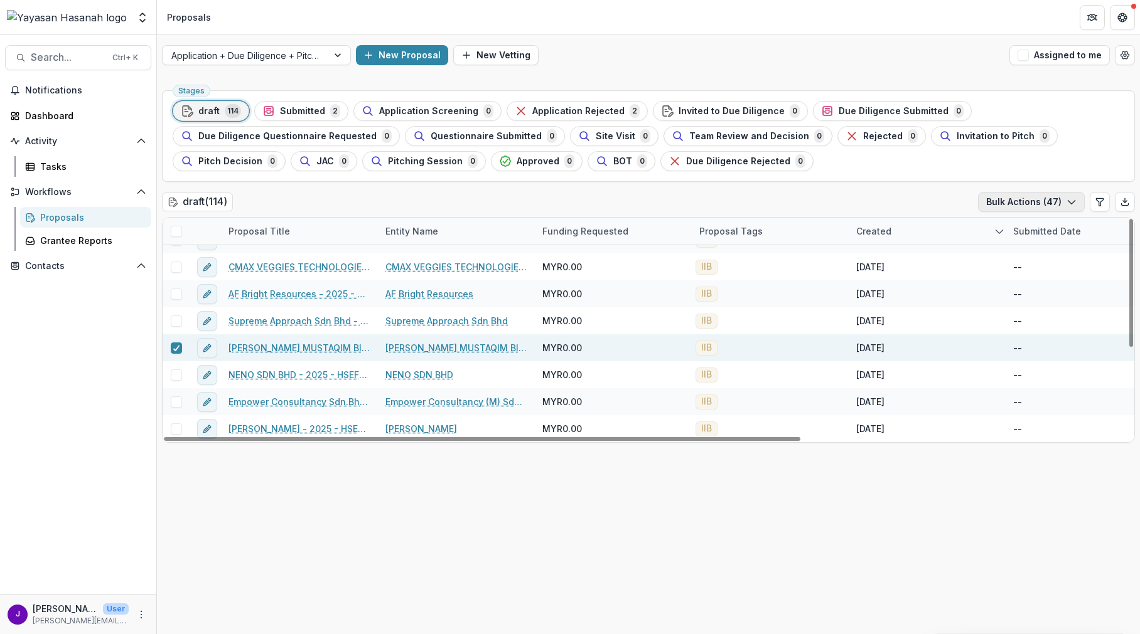
click at [1026, 202] on button "Bulk Actions ( 47 )" at bounding box center [1031, 202] width 107 height 20
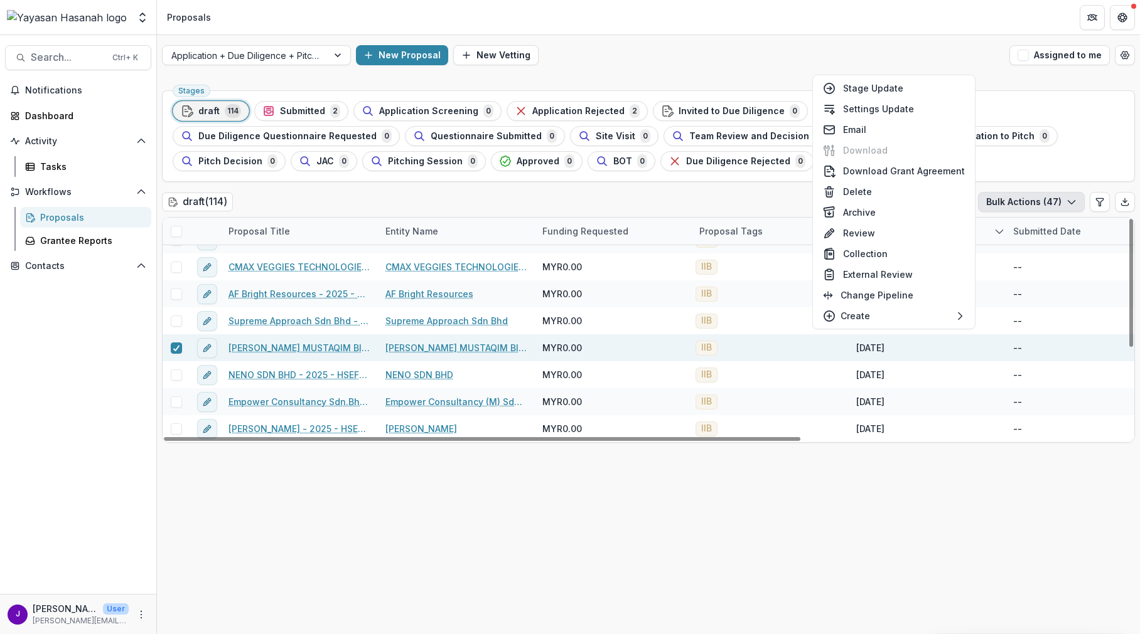
click at [314, 207] on div "draft ( 114 ) Bulk Actions ( 47 )" at bounding box center [648, 204] width 973 height 25
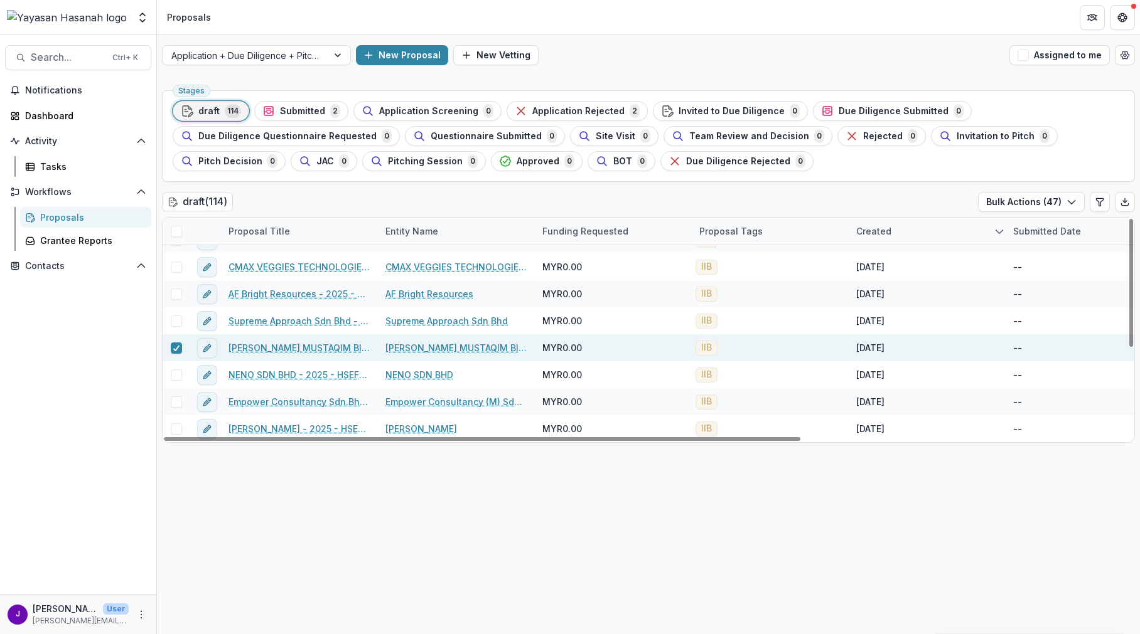
drag, startPoint x: 284, startPoint y: 346, endPoint x: 250, endPoint y: 346, distance: 33.3
click at [250, 346] on link "MUHAMMAD AZIM MUSTAQIM BIN HASHIM - 2025 - HSEF2025 - Iskandar Investment Berhad" at bounding box center [299, 347] width 142 height 13
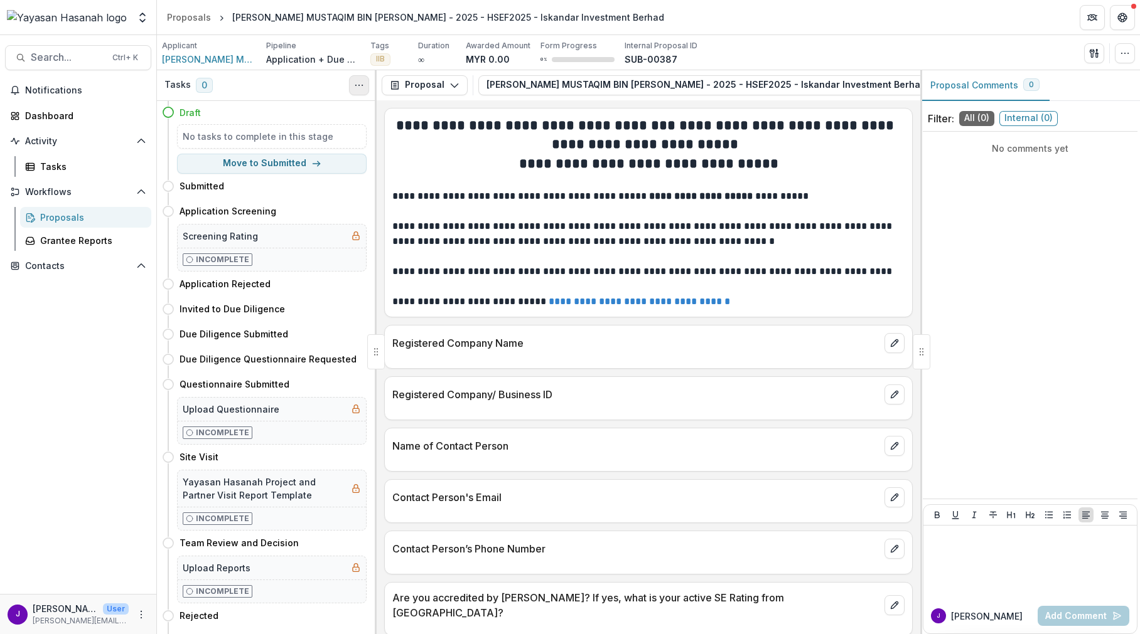
click at [363, 88] on icon "Toggle View Cancelled Tasks" at bounding box center [359, 85] width 10 height 10
click at [362, 88] on icon "Toggle View Cancelled Tasks" at bounding box center [359, 85] width 10 height 10
click at [1131, 55] on button "button" at bounding box center [1124, 53] width 20 height 20
click at [1066, 161] on button "Archive" at bounding box center [1064, 164] width 134 height 21
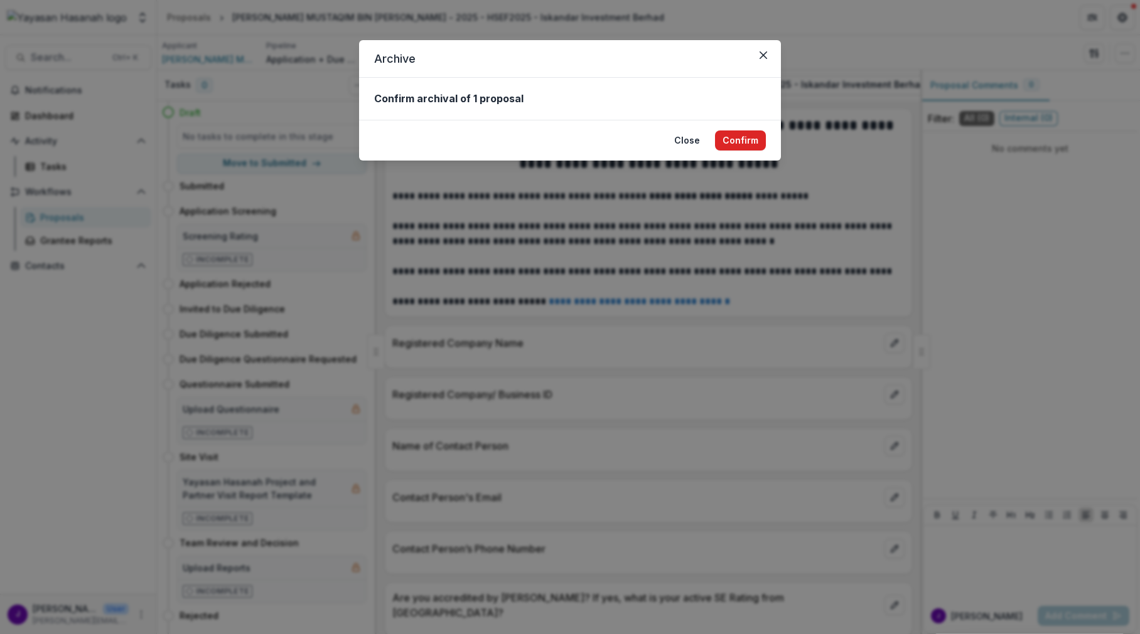
click at [751, 144] on button "Confirm" at bounding box center [740, 141] width 51 height 20
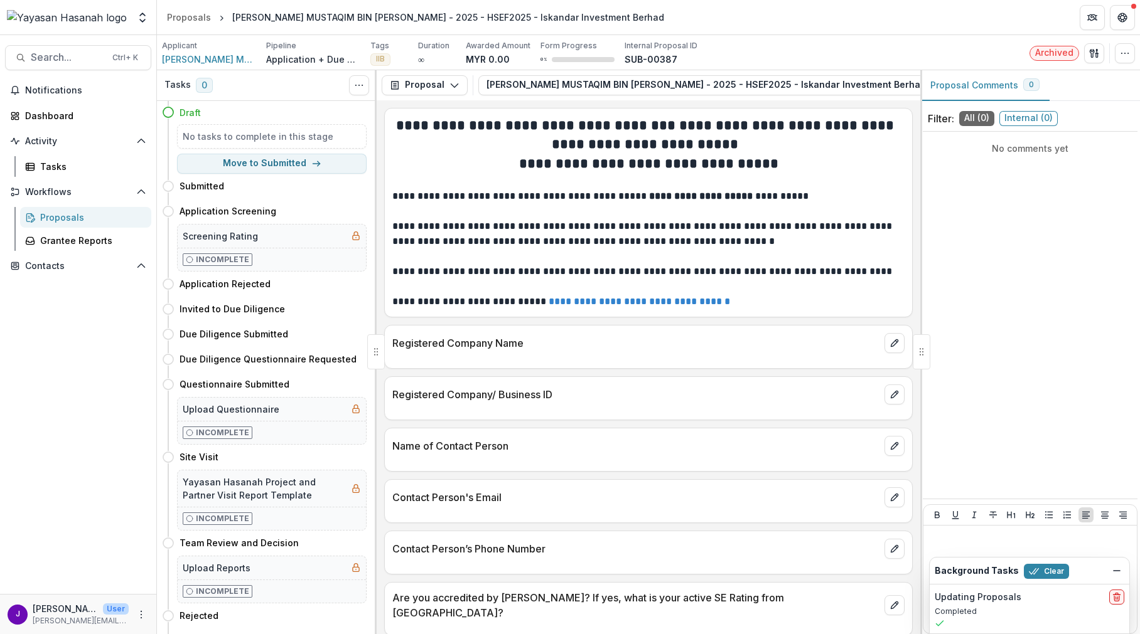
click at [78, 214] on div "Proposals" at bounding box center [90, 217] width 101 height 13
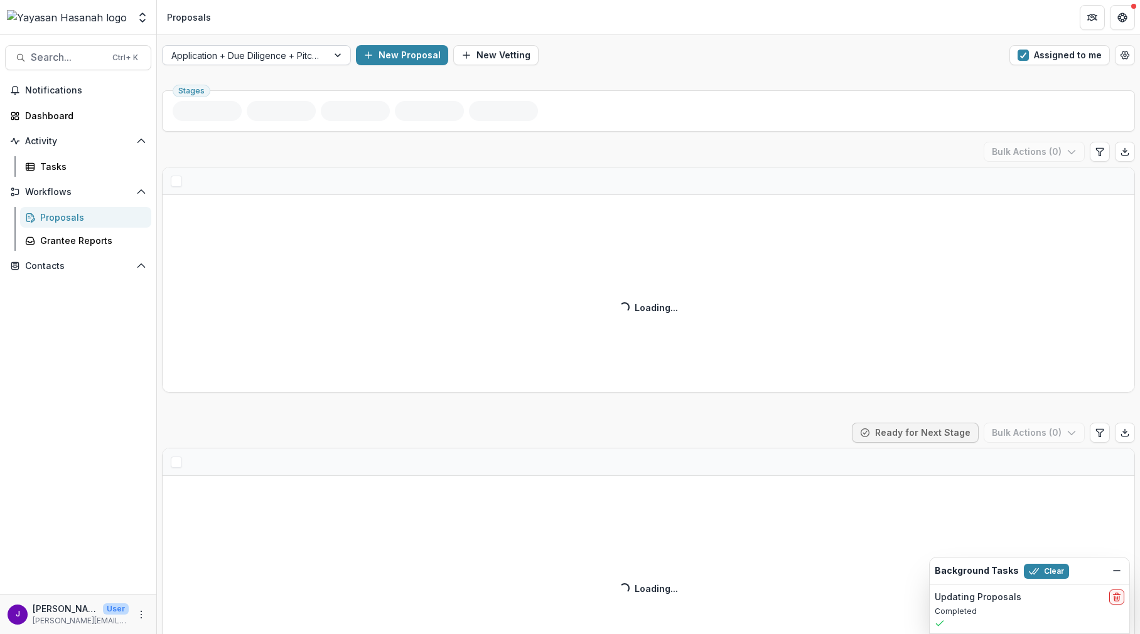
click at [258, 53] on div at bounding box center [244, 56] width 147 height 16
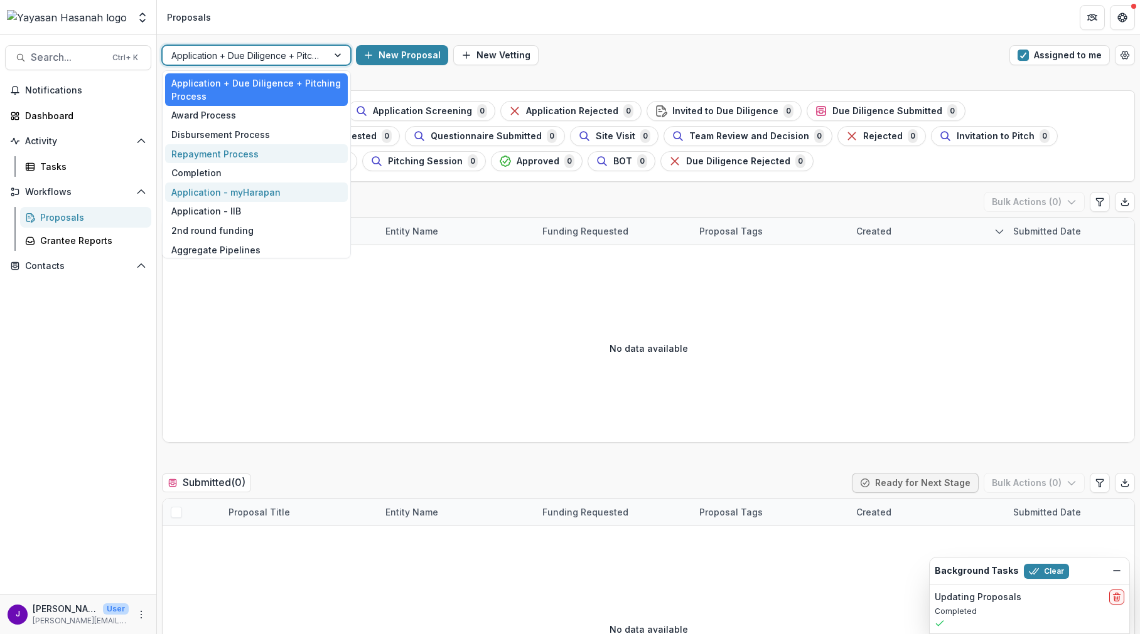
scroll to position [23, 0]
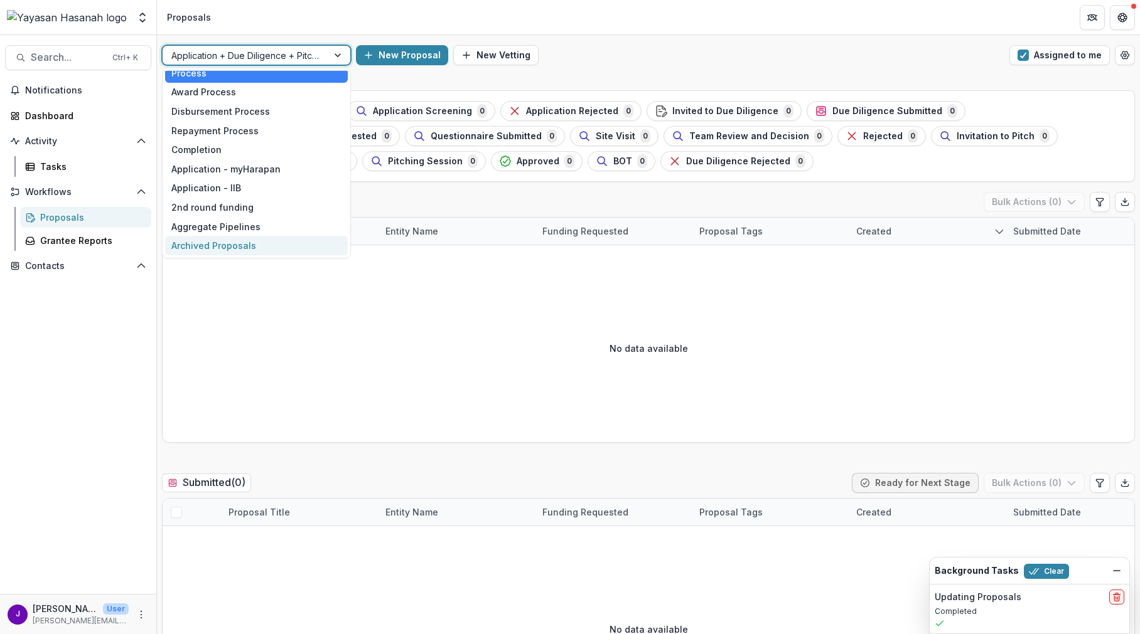
click at [269, 239] on div "Archived Proposals" at bounding box center [256, 245] width 183 height 19
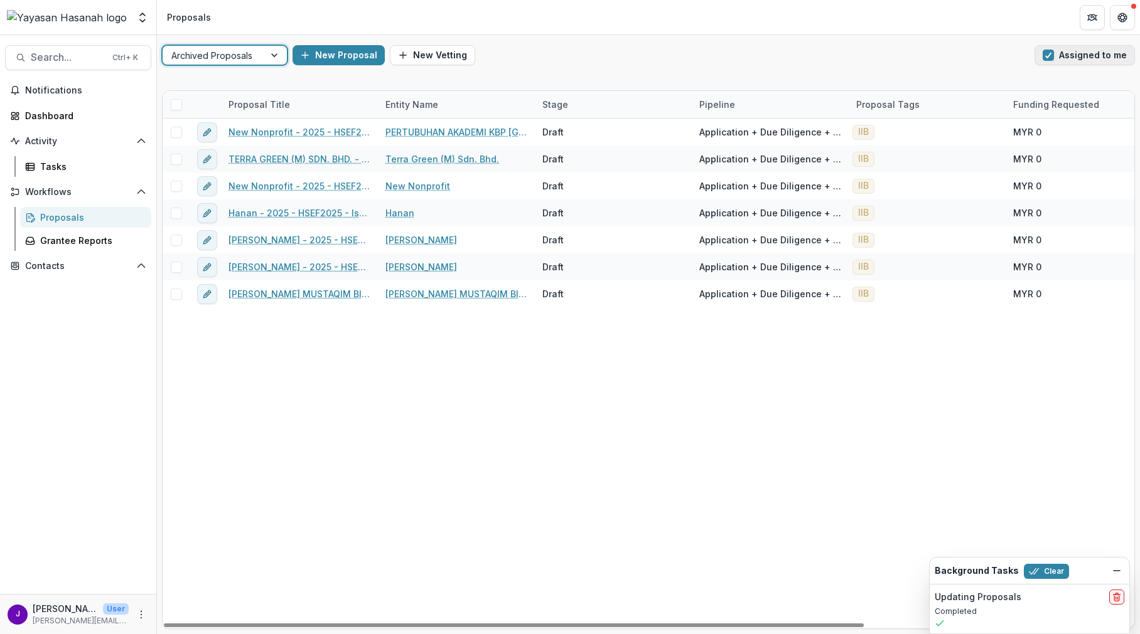
click at [1050, 64] on button "Assigned to me" at bounding box center [1084, 55] width 100 height 20
drag, startPoint x: 429, startPoint y: 131, endPoint x: 317, endPoint y: 410, distance: 301.6
click at [317, 410] on div "New Nonprofit - 2025 - HSEF2025 - Iskandar Investment Berhad PERTUBUHAN AKADEMI…" at bounding box center [835, 374] width 1345 height 510
click at [412, 370] on div "New Nonprofit - 2025 - HSEF2025 - Iskandar Investment Berhad PERTUBUHAN AKADEMI…" at bounding box center [835, 374] width 1345 height 510
click at [622, 62] on div "New Proposal New Vetting" at bounding box center [660, 55] width 737 height 20
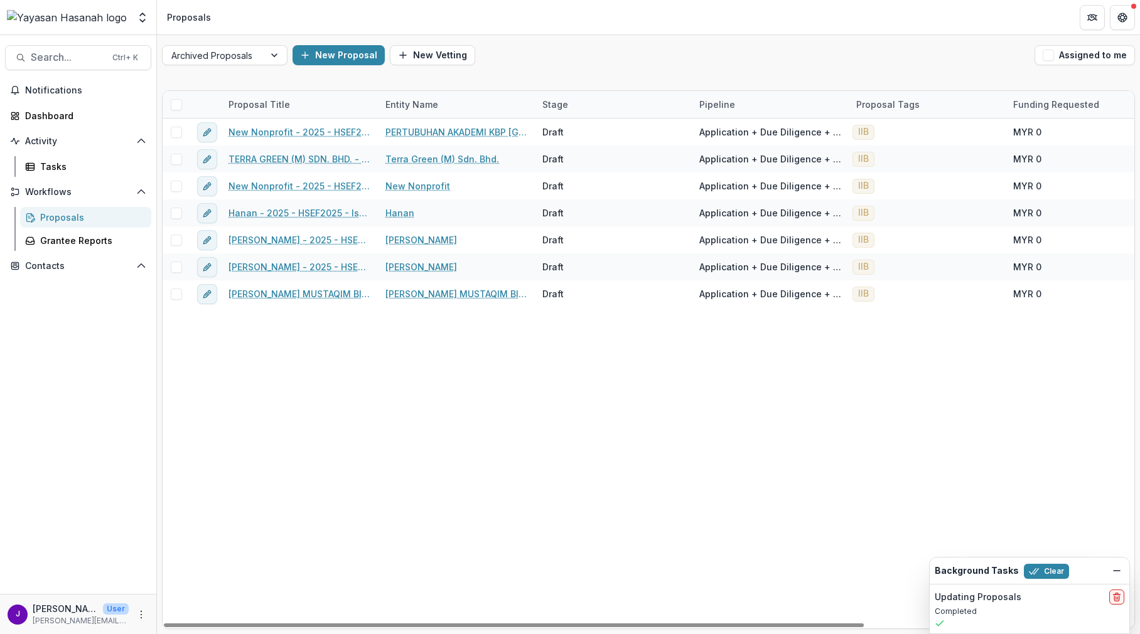
click at [62, 17] on img at bounding box center [67, 17] width 120 height 15
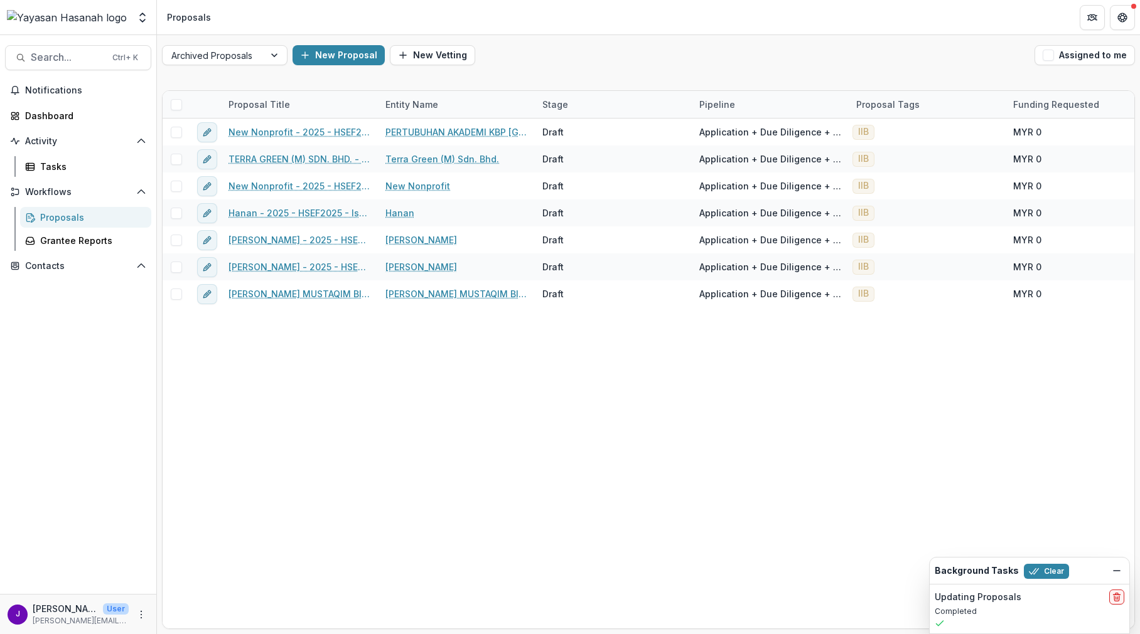
click at [72, 21] on img at bounding box center [67, 17] width 120 height 15
drag, startPoint x: 46, startPoint y: 212, endPoint x: 36, endPoint y: 225, distance: 16.2
click at [46, 213] on div "Proposals" at bounding box center [90, 217] width 101 height 13
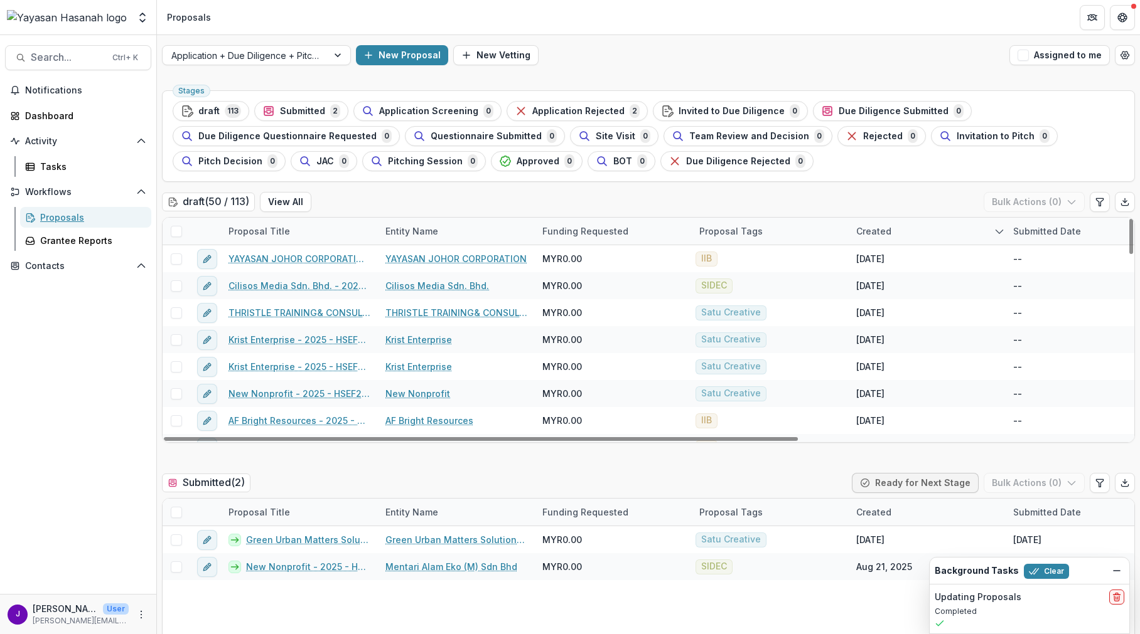
scroll to position [63, 0]
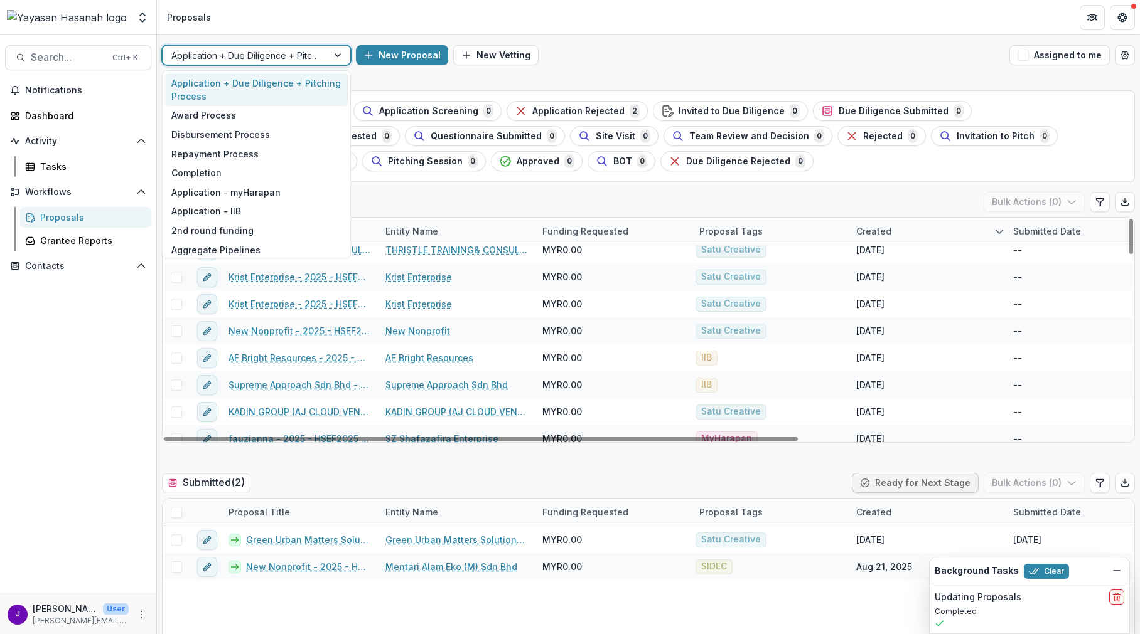
click at [265, 45] on div "Application + Due Diligence + Pitching Process" at bounding box center [256, 55] width 189 height 20
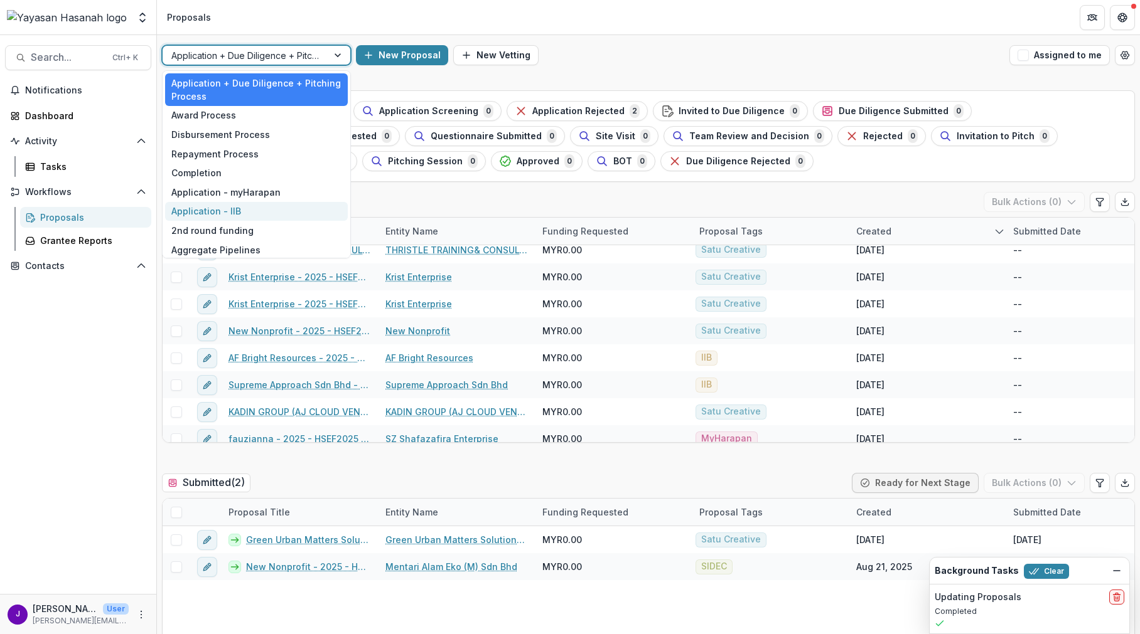
click at [280, 213] on div "Application - IIB" at bounding box center [256, 211] width 183 height 19
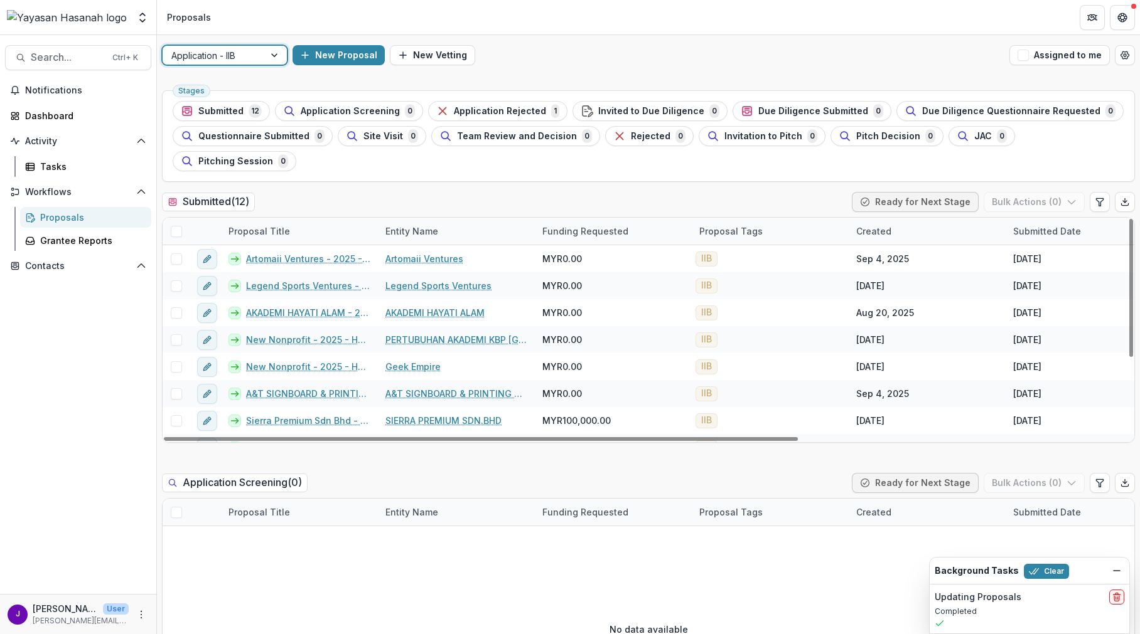
click at [552, 192] on div "Submitted ( 12 ) Ready for Next Stage Bulk Actions ( 0 )" at bounding box center [648, 204] width 973 height 25
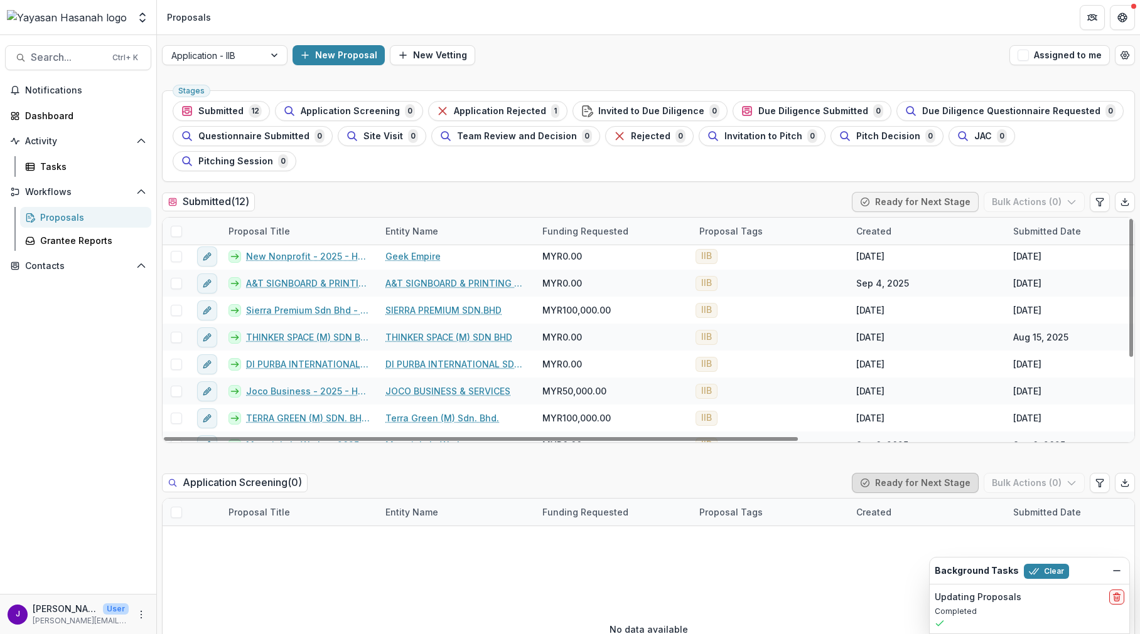
scroll to position [64, 0]
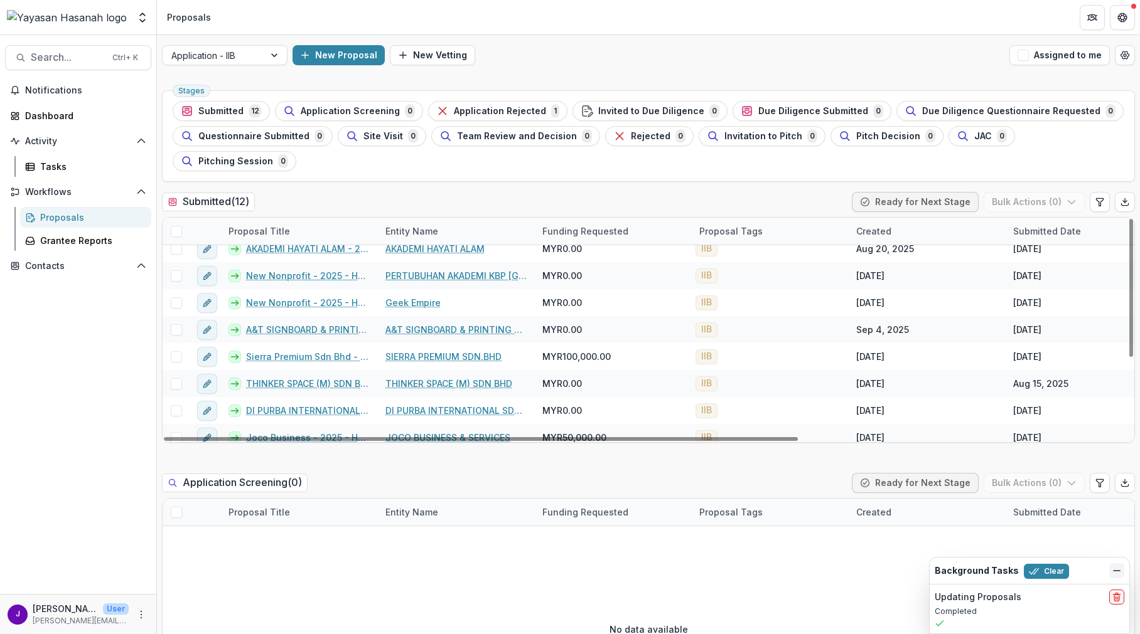
click at [1116, 567] on icon "Dismiss" at bounding box center [1116, 571] width 10 height 10
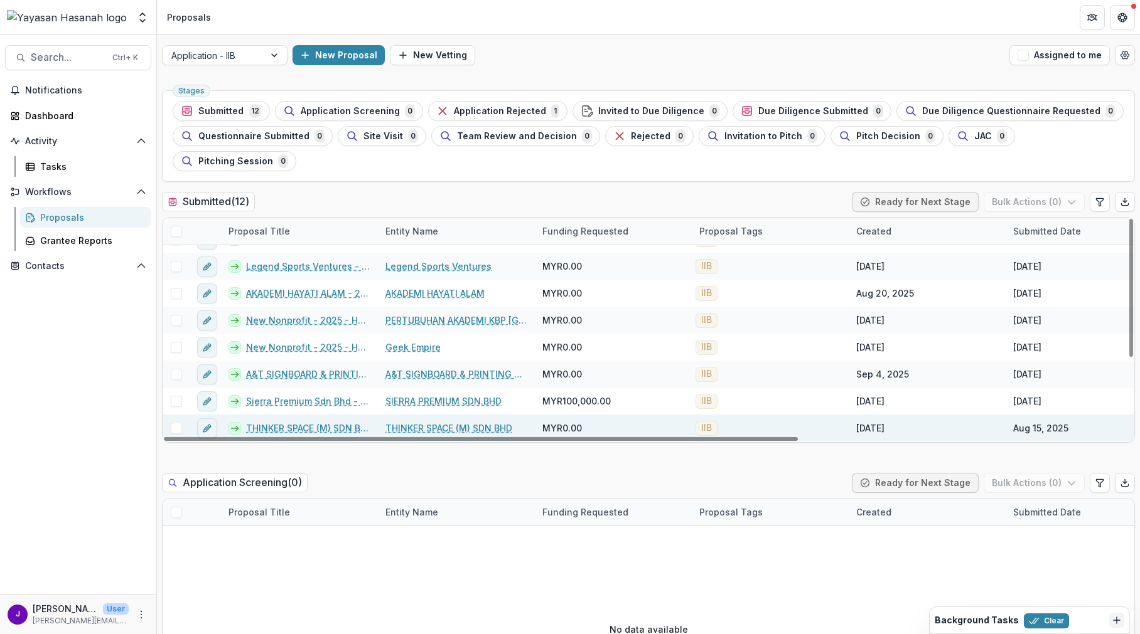
scroll to position [0, 0]
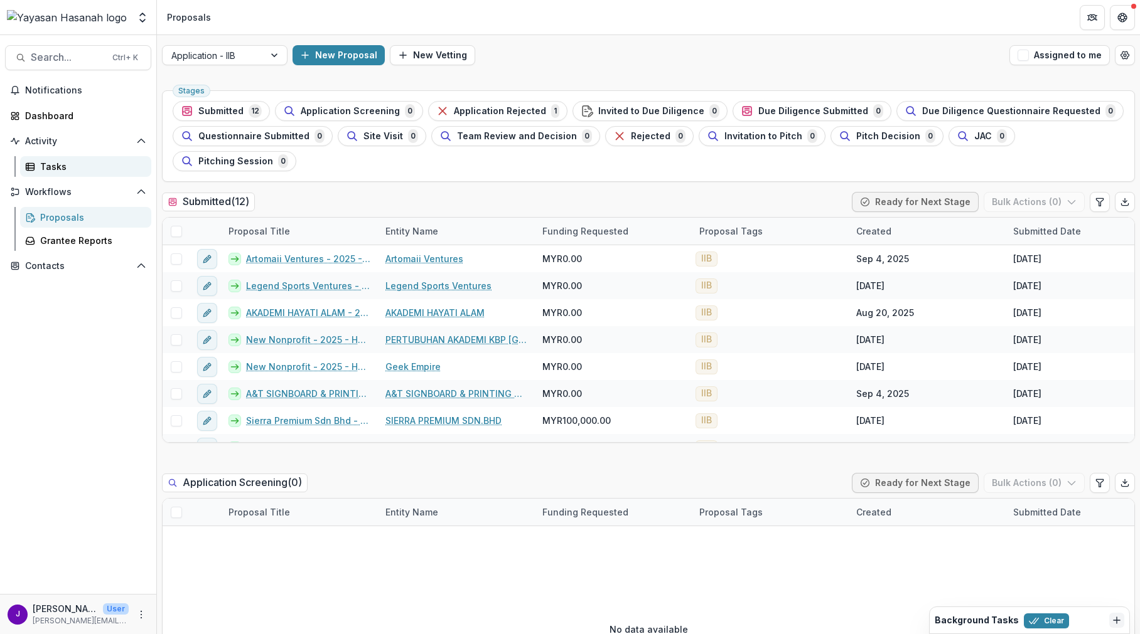
click at [38, 172] on link "Tasks" at bounding box center [85, 166] width 131 height 21
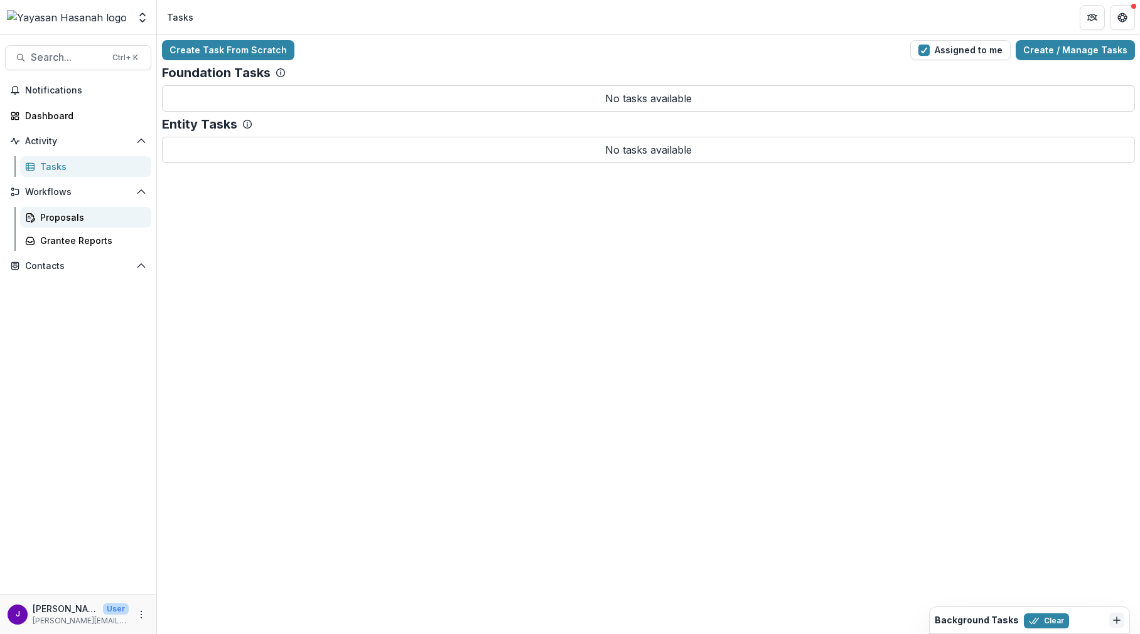
click at [57, 215] on div "Proposals" at bounding box center [90, 217] width 101 height 13
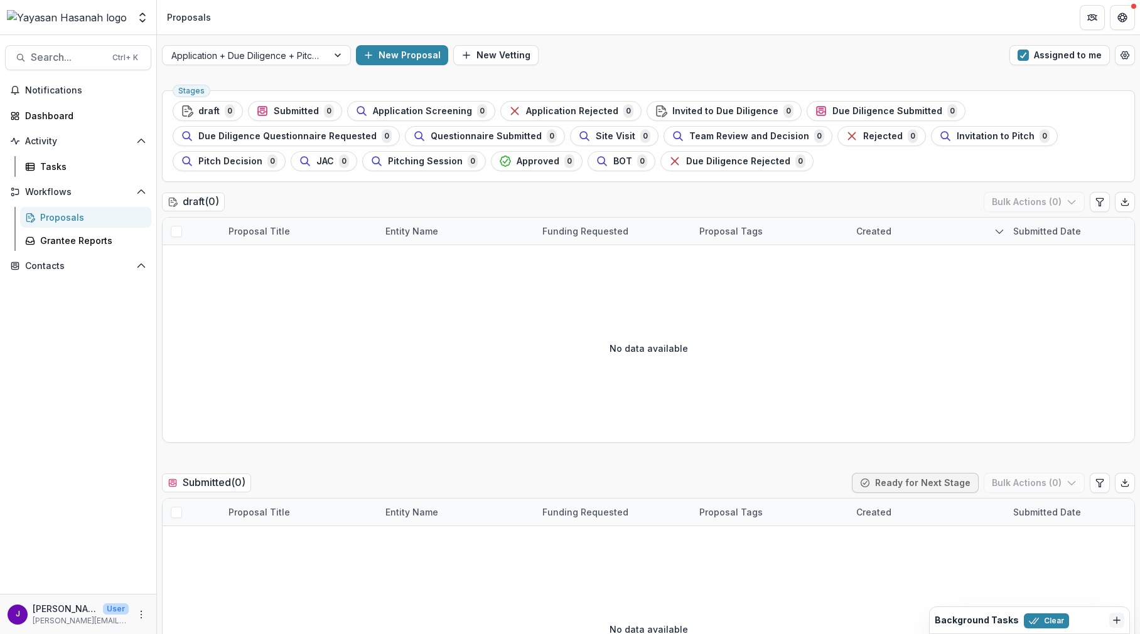
click at [252, 15] on header "Proposals" at bounding box center [648, 17] width 983 height 35
click at [730, 316] on div "No data available" at bounding box center [648, 348] width 971 height 188
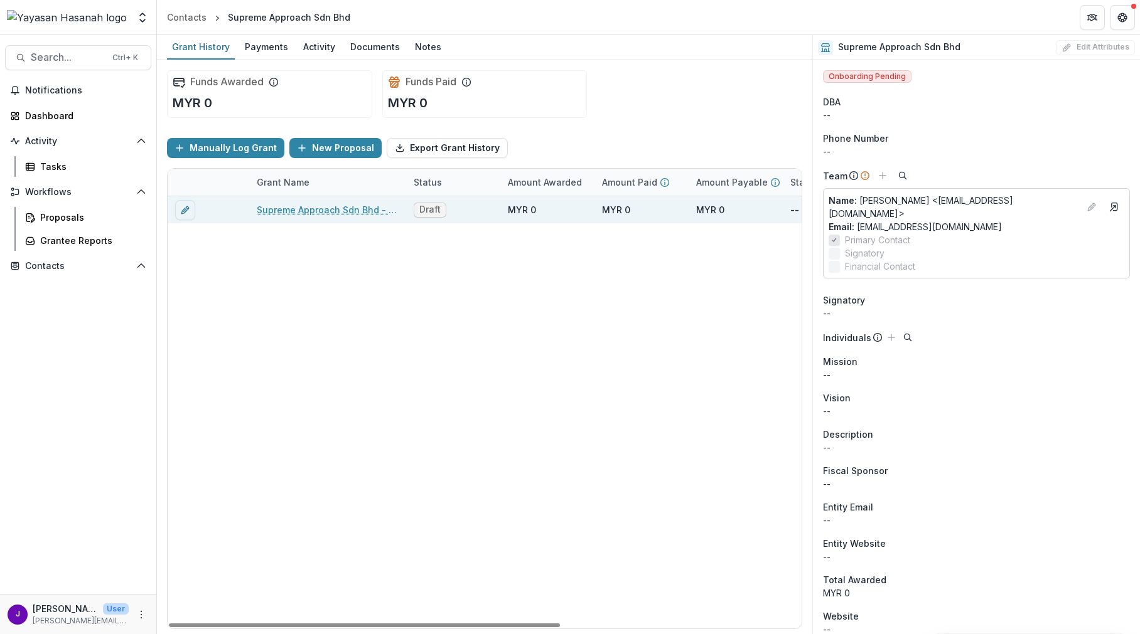
click at [327, 205] on link "Supreme Approach Sdn Bhd - 2025 - HSEF2025 - Iskandar Investment Berhad" at bounding box center [328, 209] width 142 height 13
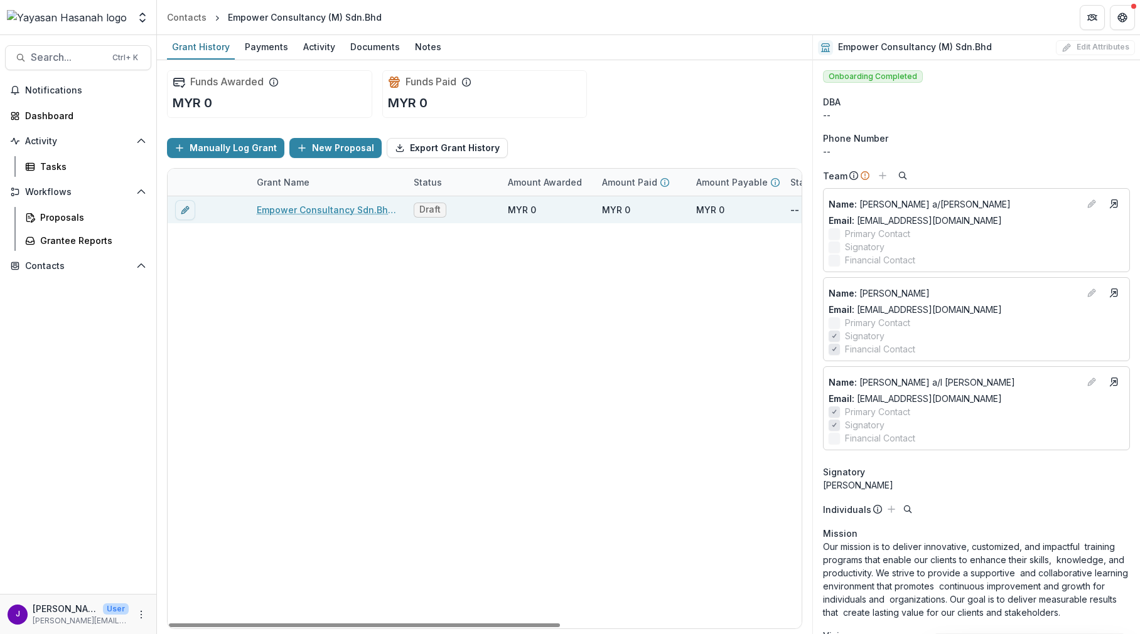
drag, startPoint x: 299, startPoint y: 205, endPoint x: 306, endPoint y: 210, distance: 8.4
click at [299, 205] on link "Empower Consultancy Sdn.Bhd - 2025 - HSEF2025 - Iskandar Investment Berhad" at bounding box center [328, 209] width 142 height 13
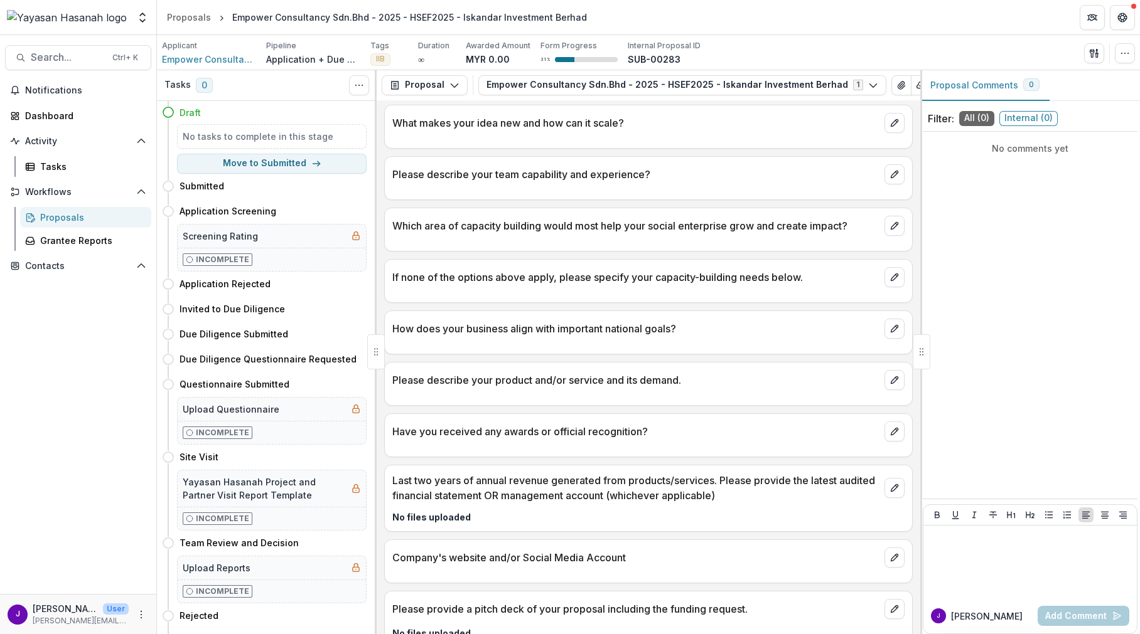
scroll to position [1233, 0]
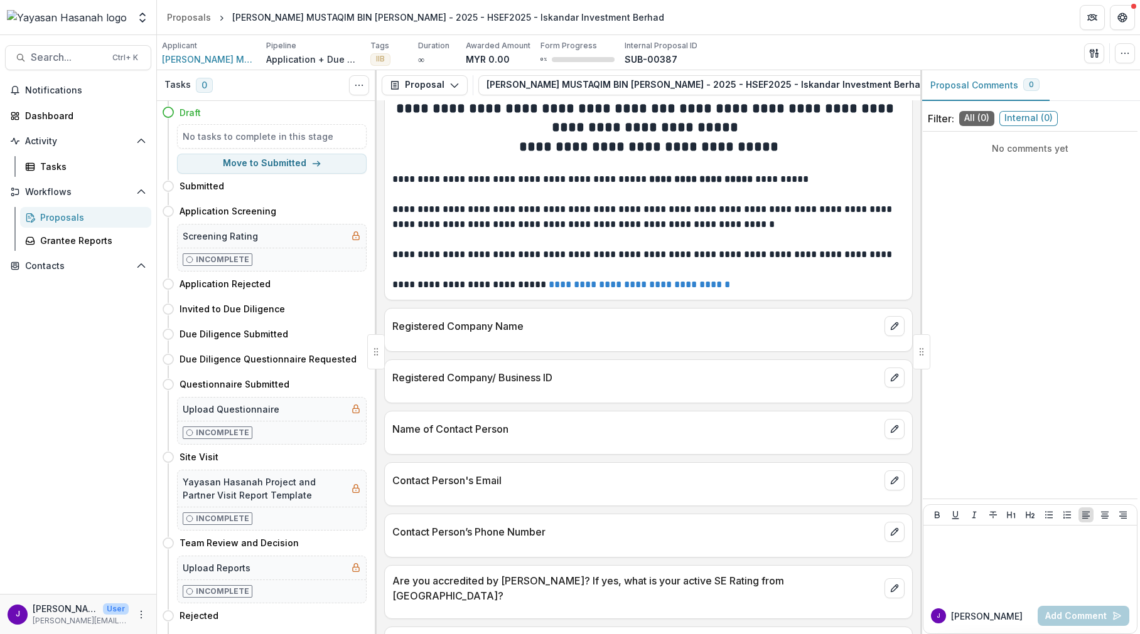
scroll to position [1, 0]
